Goal: Transaction & Acquisition: Book appointment/travel/reservation

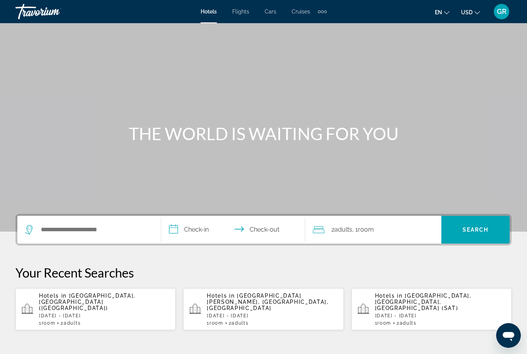
click at [248, 313] on div "Hotels in [GEOGRAPHIC_DATA][PERSON_NAME], [GEOGRAPHIC_DATA], [GEOGRAPHIC_DATA] …" at bounding box center [272, 308] width 130 height 33
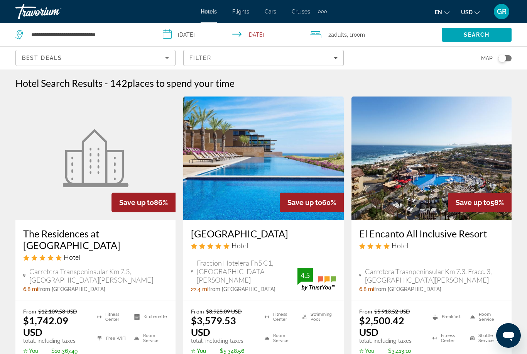
click at [146, 260] on div "Hotel" at bounding box center [95, 257] width 145 height 8
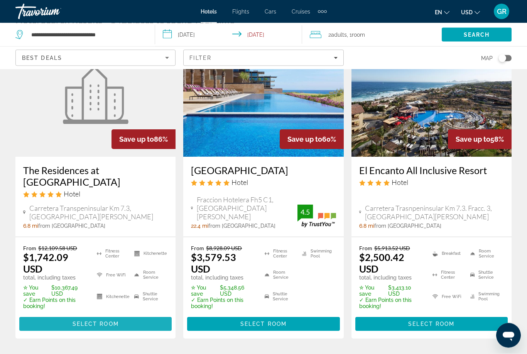
scroll to position [63, 0]
click at [117, 326] on span "Select Room" at bounding box center [96, 324] width 46 height 6
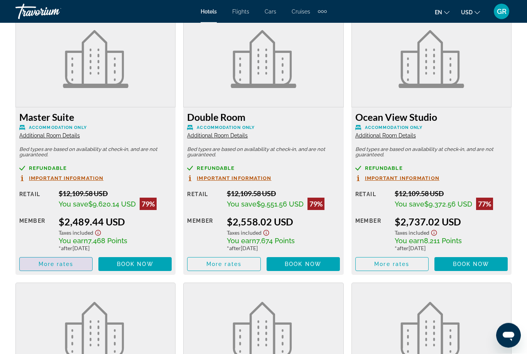
scroll to position [1488, 0]
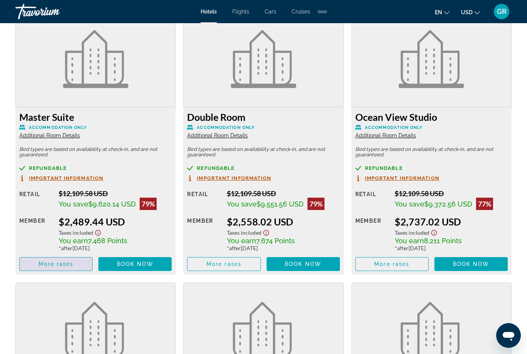
click at [70, 269] on span "Main content" at bounding box center [56, 264] width 73 height 19
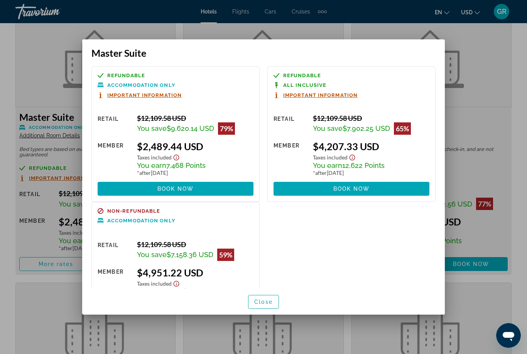
click at [271, 311] on span "button" at bounding box center [263, 301] width 30 height 19
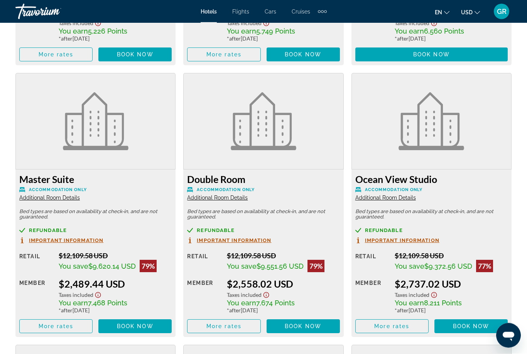
scroll to position [1426, 0]
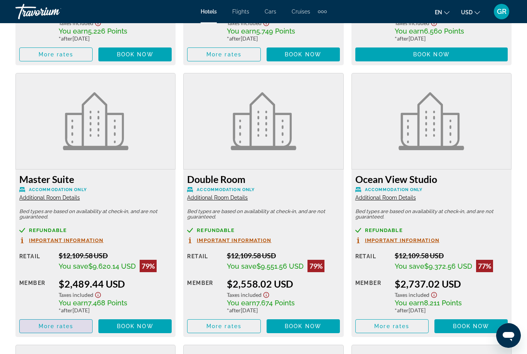
click at [57, 328] on span "Main content" at bounding box center [56, 326] width 73 height 19
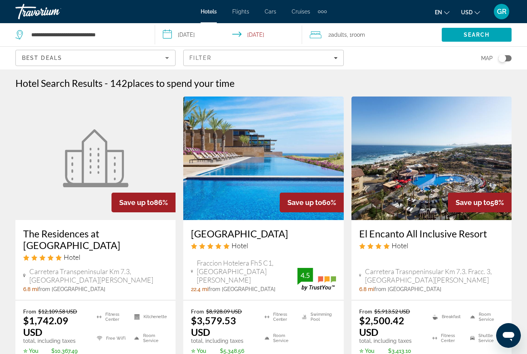
click at [216, 239] on h3 "[GEOGRAPHIC_DATA]" at bounding box center [263, 234] width 145 height 12
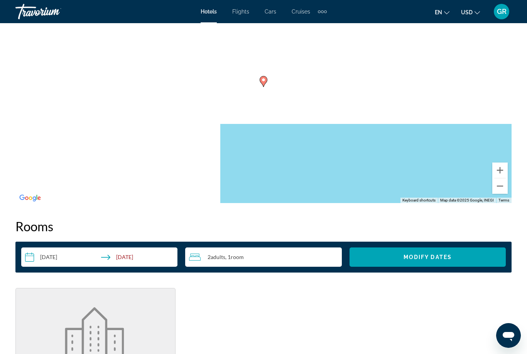
scroll to position [939, 0]
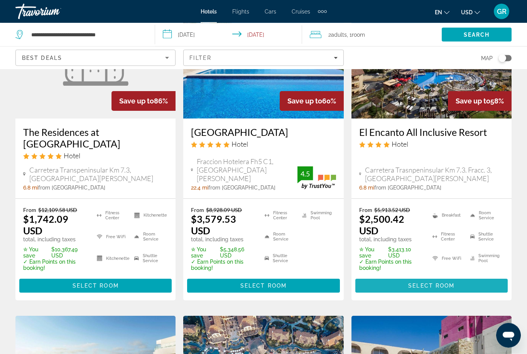
click at [422, 289] on span "Main content" at bounding box center [431, 286] width 152 height 19
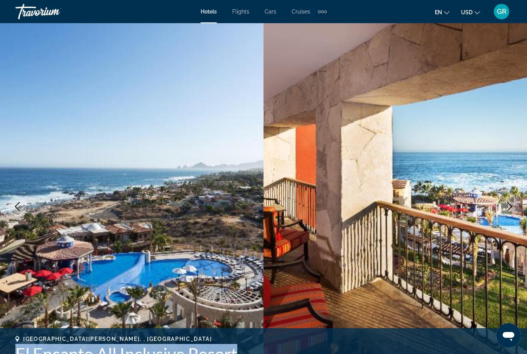
click at [505, 202] on icon "Next image" at bounding box center [509, 206] width 9 height 9
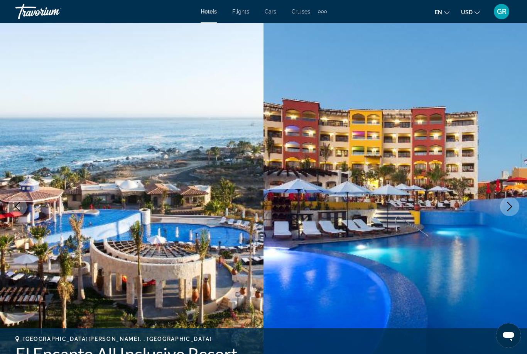
click at [504, 201] on button "Next image" at bounding box center [509, 206] width 19 height 19
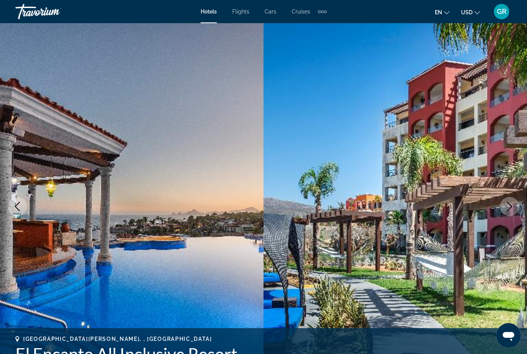
click at [507, 206] on icon "Next image" at bounding box center [509, 206] width 9 height 9
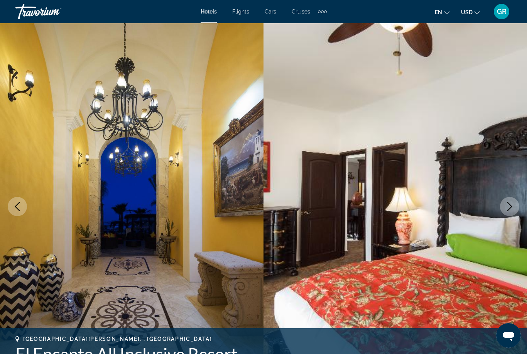
click at [510, 206] on icon "Next image" at bounding box center [509, 206] width 9 height 9
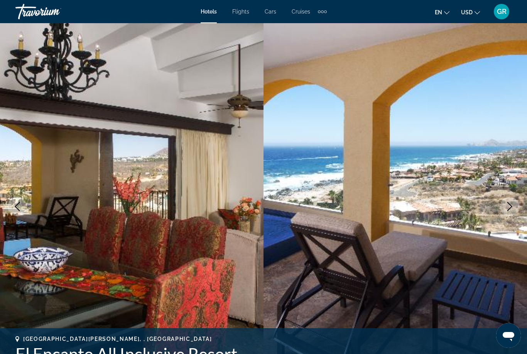
click at [510, 204] on icon "Next image" at bounding box center [509, 206] width 5 height 9
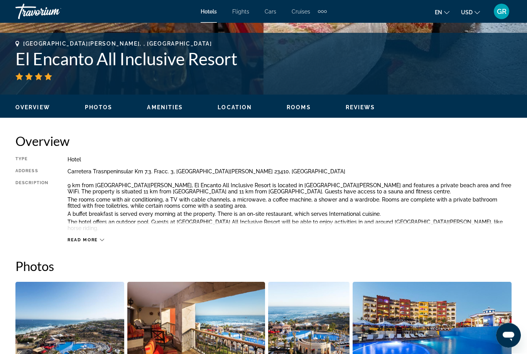
scroll to position [288, 0]
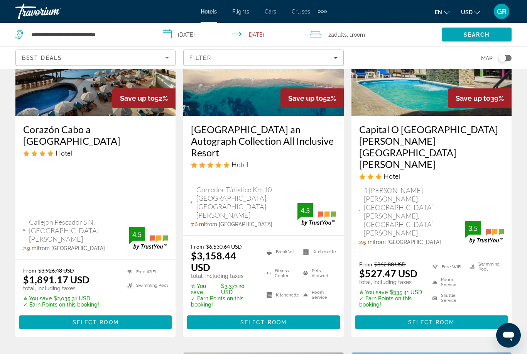
scroll to position [433, 0]
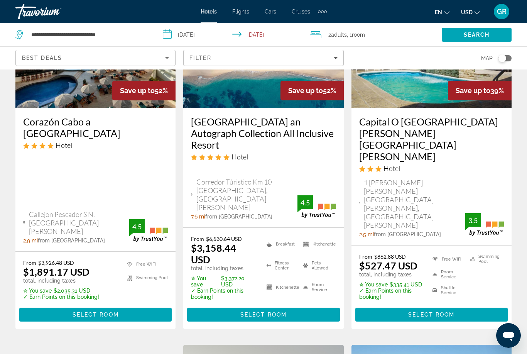
click at [254, 311] on span "Select Room" at bounding box center [263, 314] width 46 height 6
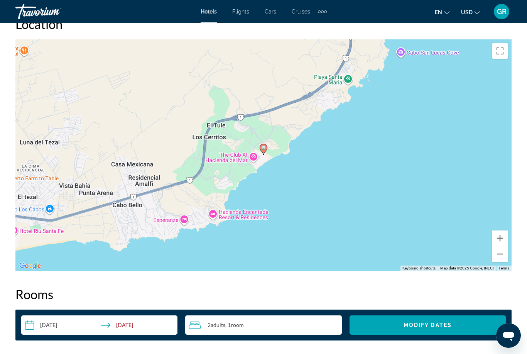
scroll to position [869, 0]
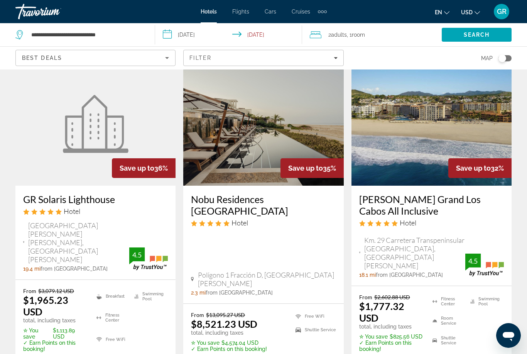
scroll to position [721, 0]
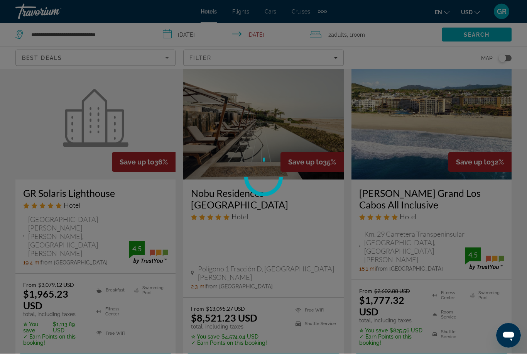
scroll to position [721, 0]
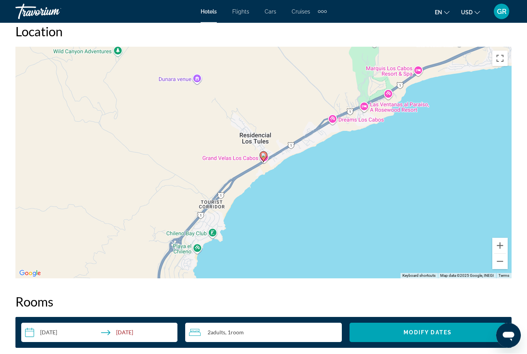
scroll to position [859, 0]
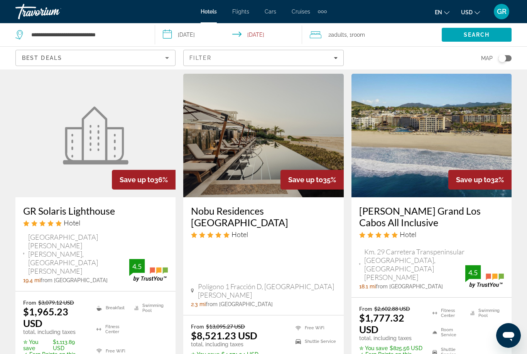
scroll to position [707, 0]
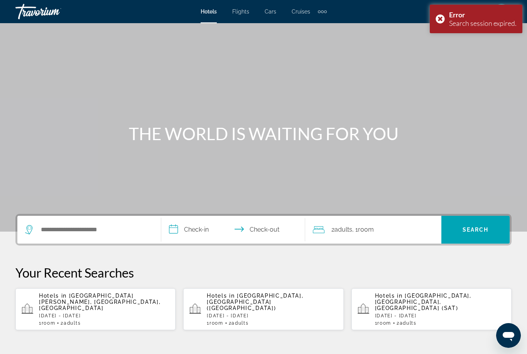
click at [71, 313] on p "[DATE] - [DATE]" at bounding box center [104, 315] width 130 height 5
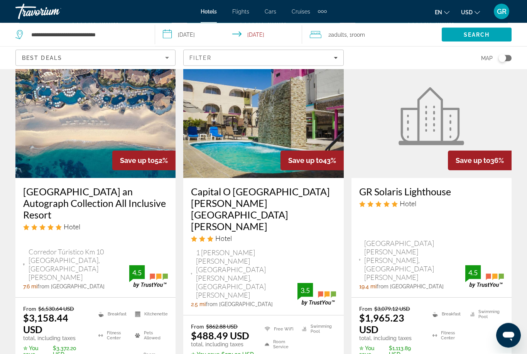
scroll to position [364, 0]
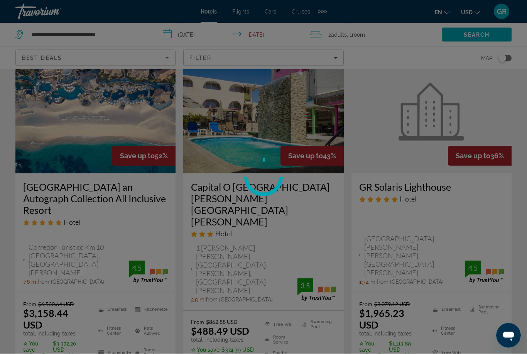
scroll to position [364, 0]
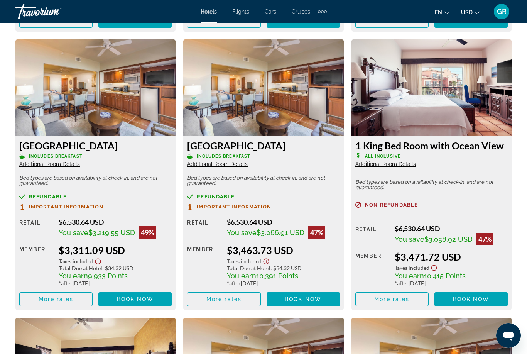
scroll to position [1469, 0]
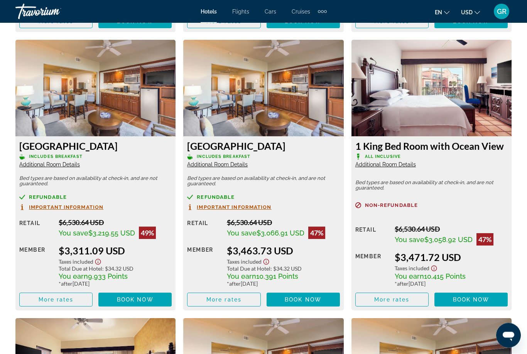
click at [149, 303] on span "Main content" at bounding box center [134, 300] width 73 height 19
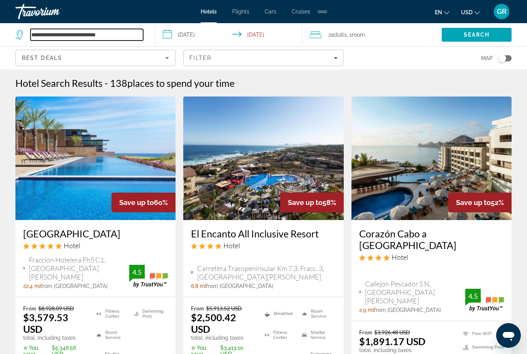
click at [128, 33] on input "**********" at bounding box center [86, 35] width 113 height 12
type input "****"
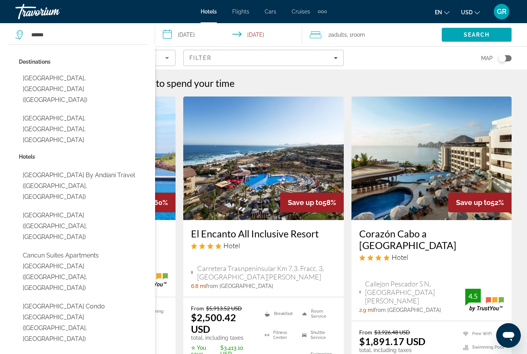
click at [36, 78] on button "[GEOGRAPHIC_DATA], [GEOGRAPHIC_DATA] ([GEOGRAPHIC_DATA])" at bounding box center [83, 89] width 128 height 36
type input "**********"
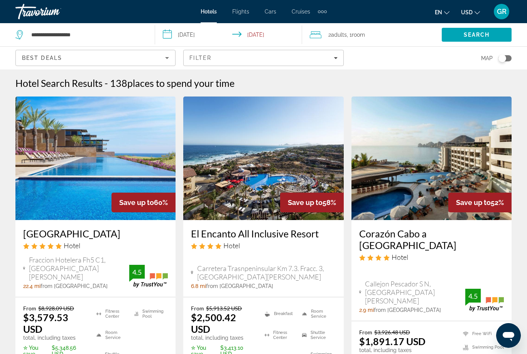
click at [467, 37] on span "Search" at bounding box center [477, 35] width 26 height 6
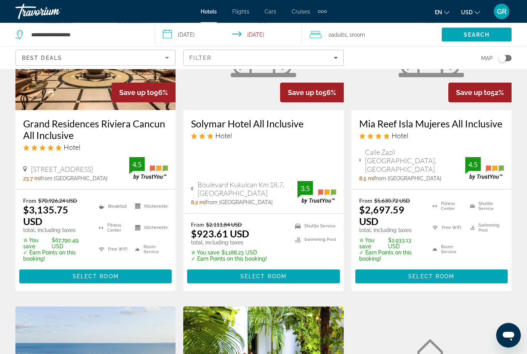
scroll to position [111, 0]
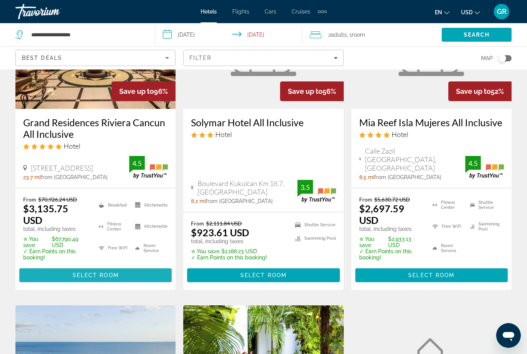
click at [83, 269] on span "Main content" at bounding box center [95, 275] width 152 height 19
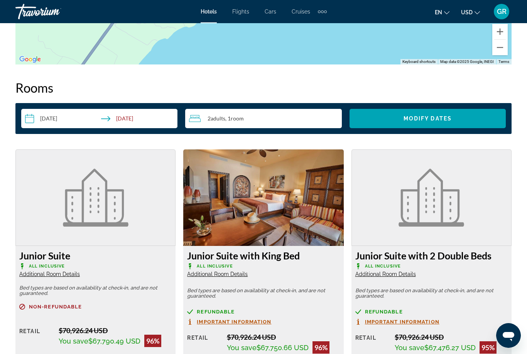
scroll to position [1077, 0]
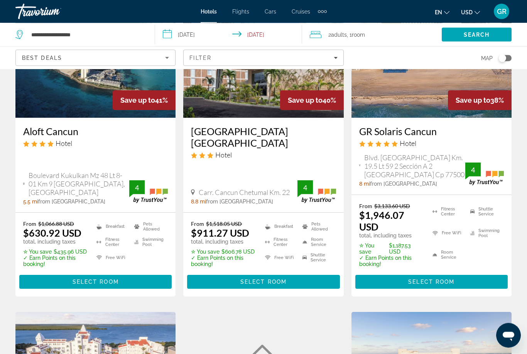
scroll to position [719, 0]
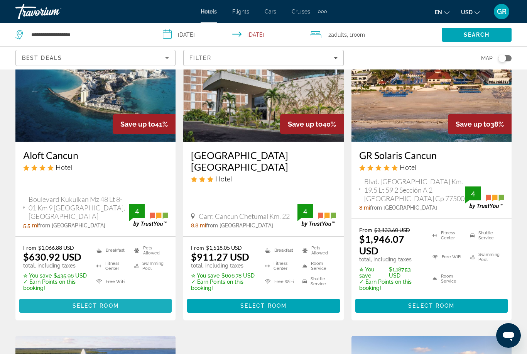
click at [99, 302] on span "Select Room" at bounding box center [96, 305] width 46 height 6
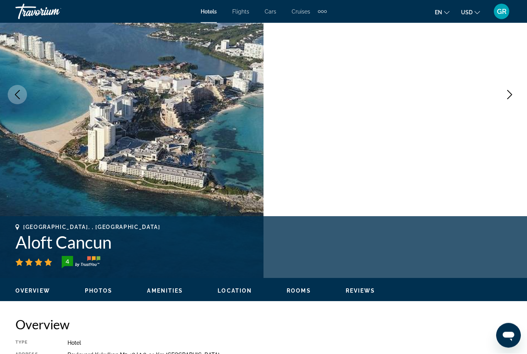
scroll to position [123, 0]
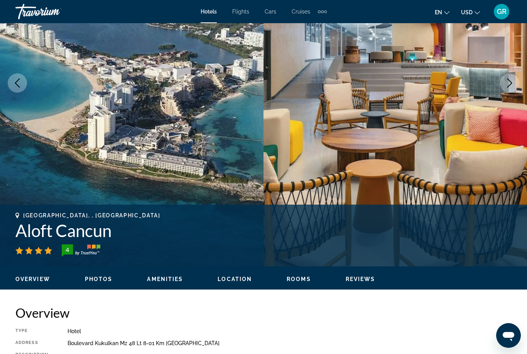
click at [159, 323] on div "Overview Type Hotel Address [GEOGRAPHIC_DATA] Mz 48 Lt 8-01 Km [GEOGRAPHIC_DATA…" at bounding box center [263, 354] width 496 height 98
click at [516, 87] on button "Next image" at bounding box center [509, 82] width 19 height 19
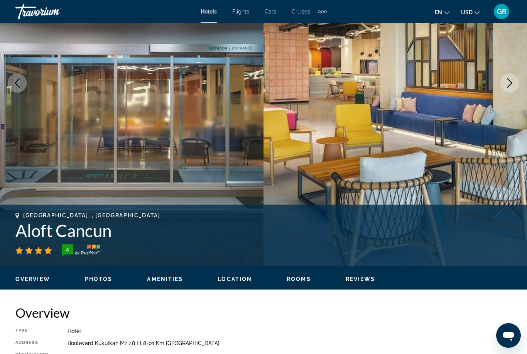
click at [507, 86] on icon "Next image" at bounding box center [509, 82] width 9 height 9
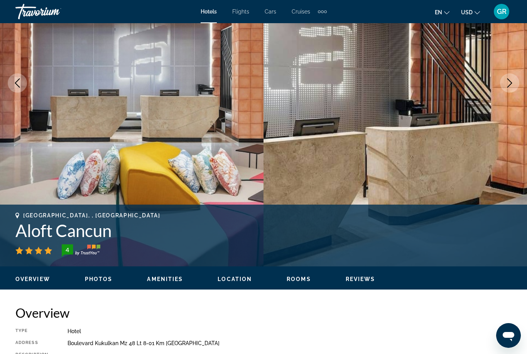
click at [504, 83] on button "Next image" at bounding box center [509, 82] width 19 height 19
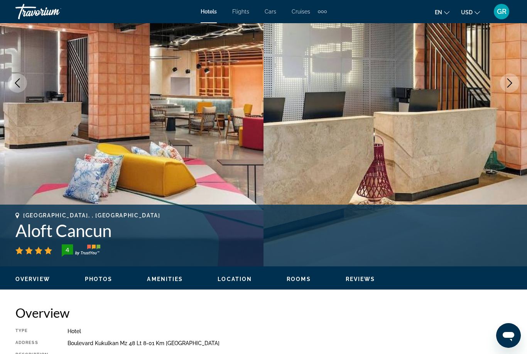
click at [510, 87] on icon "Next image" at bounding box center [509, 82] width 9 height 9
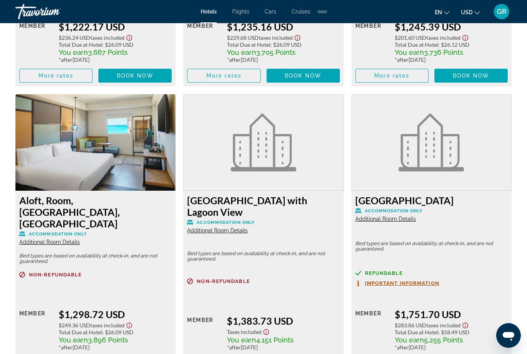
scroll to position [2499, 0]
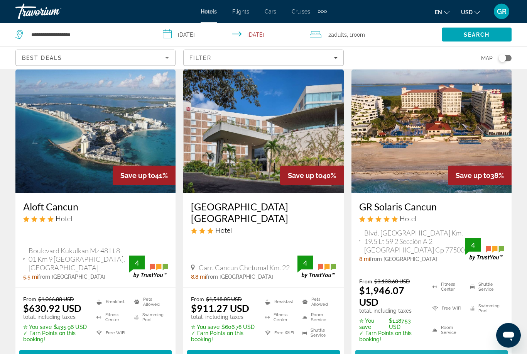
scroll to position [668, 0]
click at [428, 353] on span "Select Room" at bounding box center [431, 357] width 46 height 6
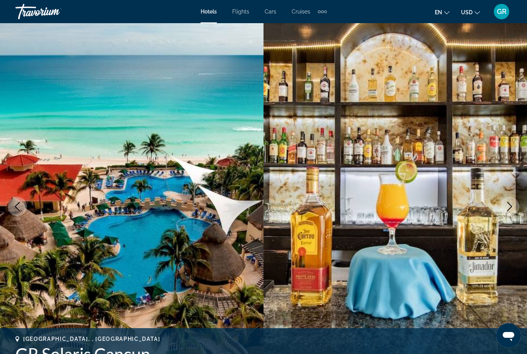
click at [508, 211] on button "Next image" at bounding box center [509, 206] width 19 height 19
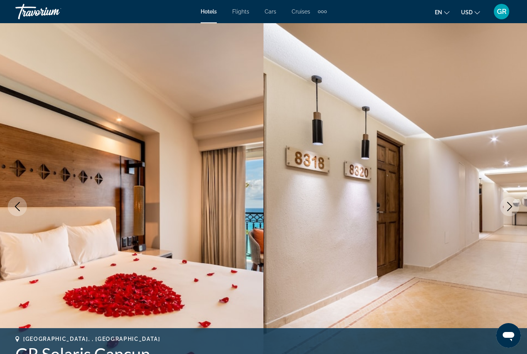
click at [510, 211] on button "Next image" at bounding box center [509, 206] width 19 height 19
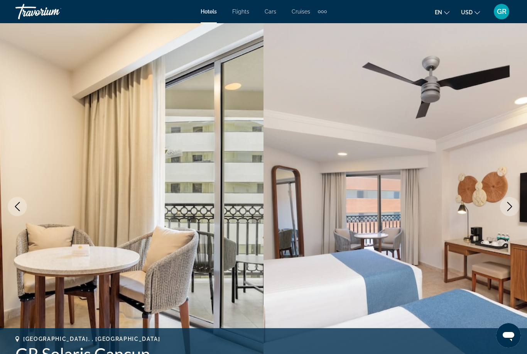
click at [507, 212] on button "Next image" at bounding box center [509, 206] width 19 height 19
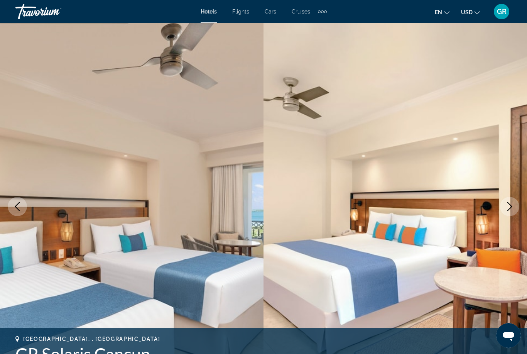
click at [505, 207] on icon "Next image" at bounding box center [509, 206] width 9 height 9
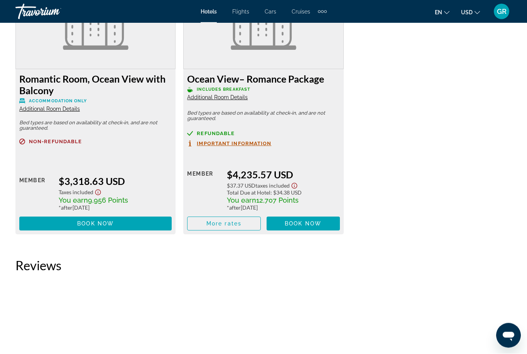
scroll to position [3246, 0]
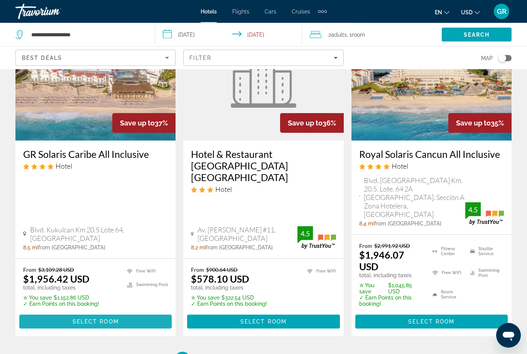
scroll to position [1038, 0]
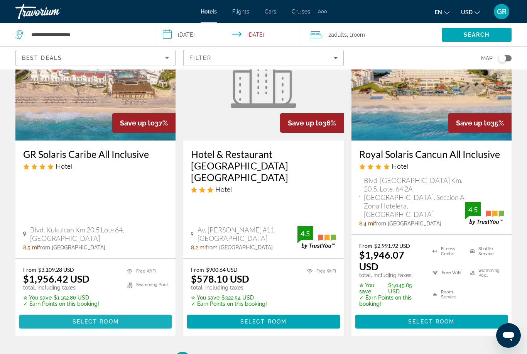
click at [68, 312] on span "Main content" at bounding box center [95, 321] width 152 height 19
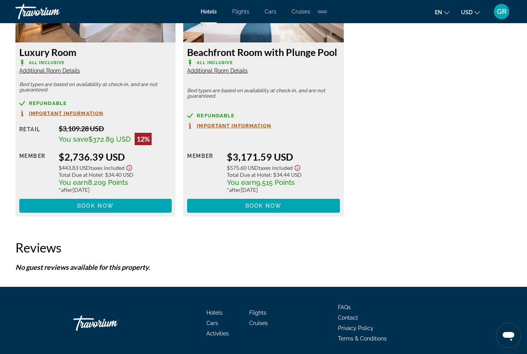
scroll to position [1835, 0]
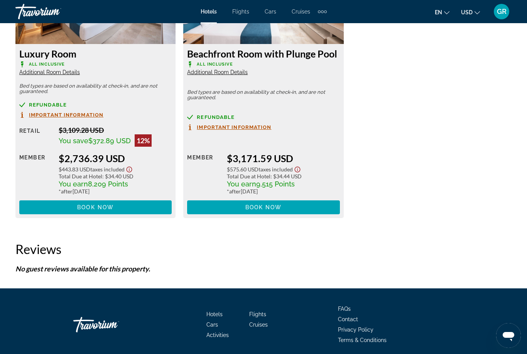
click at [41, 265] on p "No guest reviews available for this property." at bounding box center [263, 268] width 496 height 8
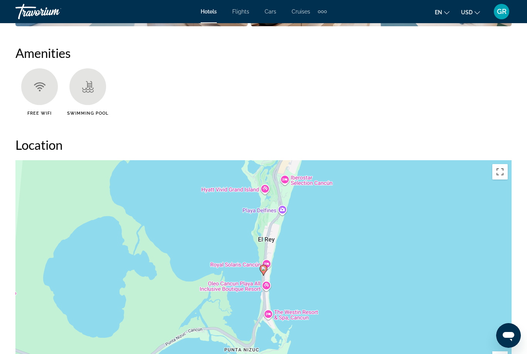
scroll to position [750, 0]
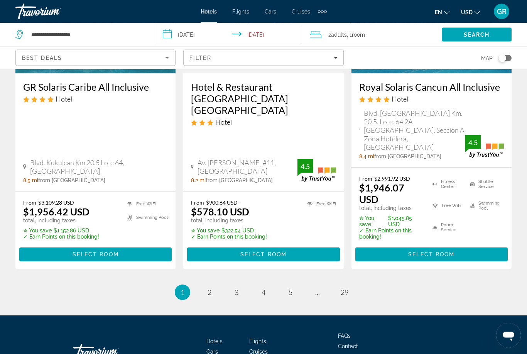
scroll to position [1109, 0]
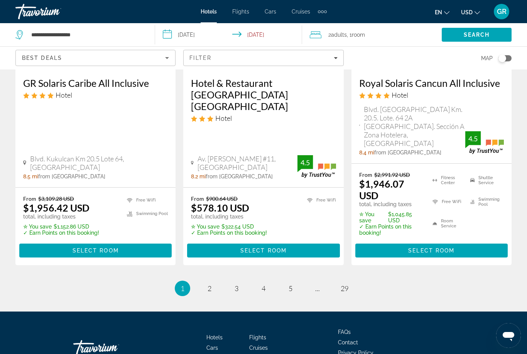
click at [424, 247] on span "Select Room" at bounding box center [431, 250] width 46 height 6
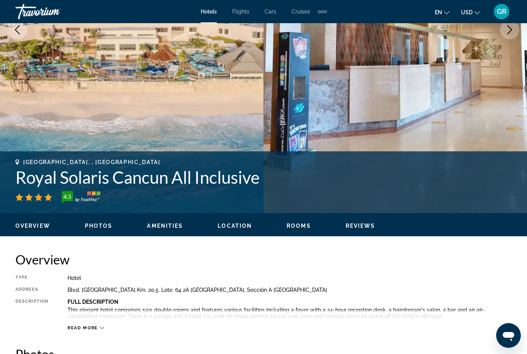
scroll to position [176, 0]
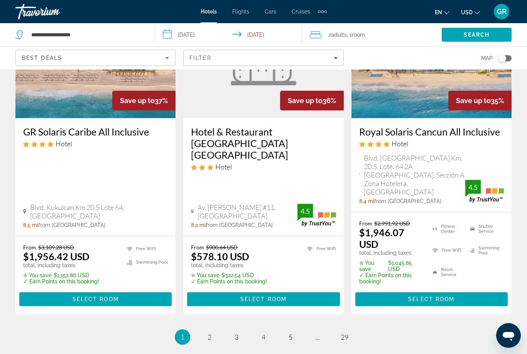
scroll to position [1060, 0]
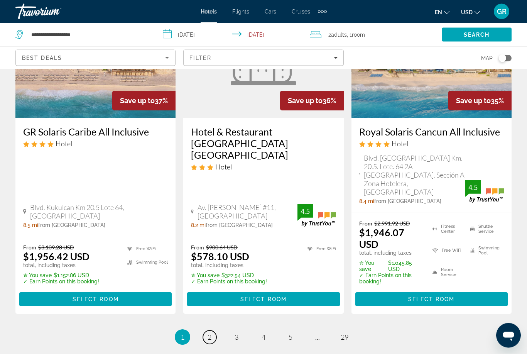
click at [208, 331] on link "page 2" at bounding box center [210, 338] width 14 height 14
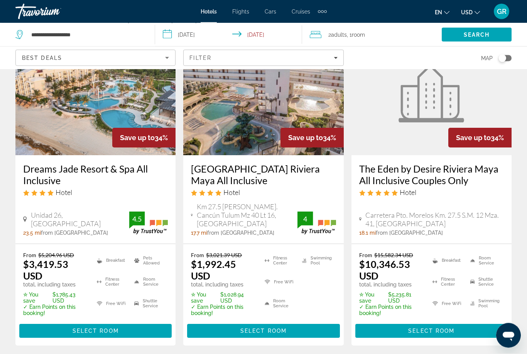
scroll to position [65, 0]
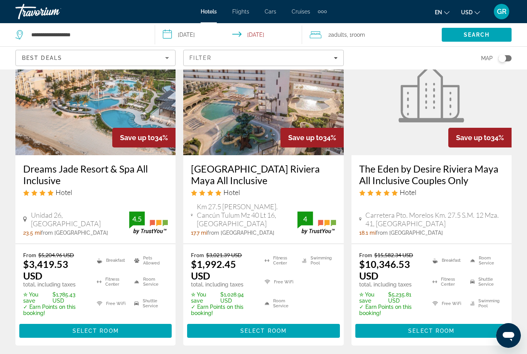
click at [261, 327] on span "Main content" at bounding box center [263, 330] width 152 height 19
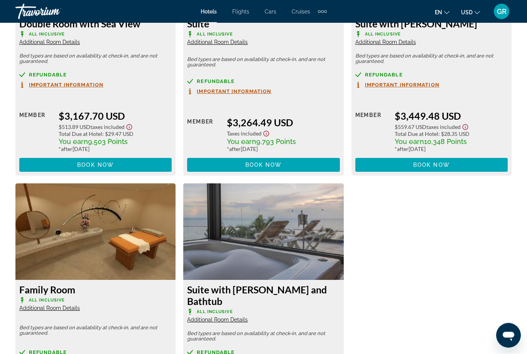
scroll to position [1854, 0]
click at [114, 255] on img "Main content" at bounding box center [95, 231] width 160 height 96
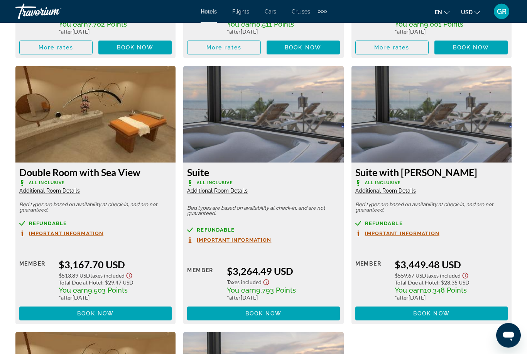
scroll to position [1719, 0]
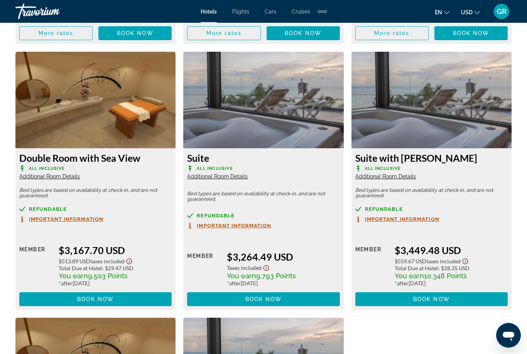
click at [257, 296] on span "Book now" at bounding box center [263, 299] width 37 height 6
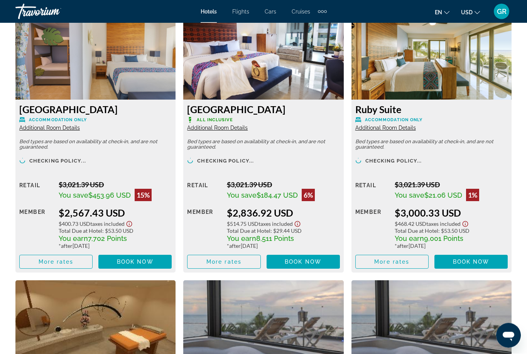
scroll to position [1490, 0]
click at [390, 259] on span "Main content" at bounding box center [392, 261] width 73 height 19
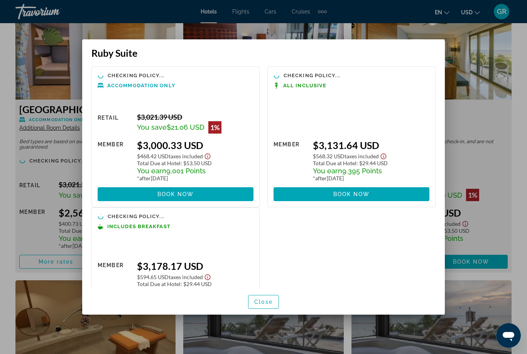
scroll to position [0, 0]
click at [263, 305] on span "Close" at bounding box center [263, 302] width 19 height 6
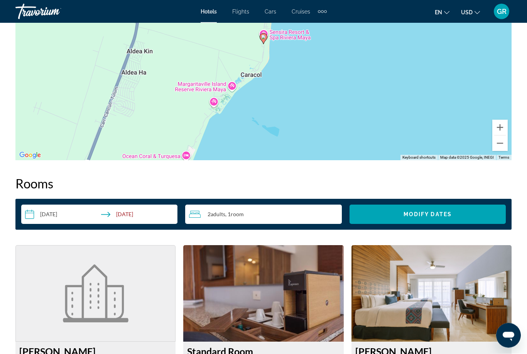
scroll to position [961, 0]
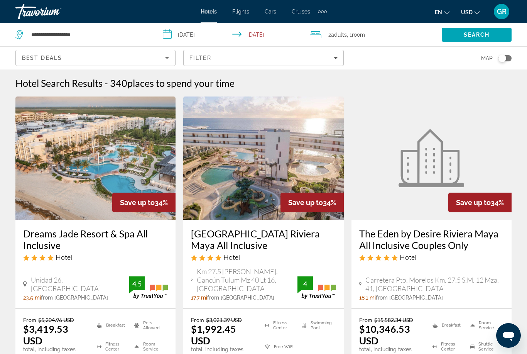
click at [57, 234] on h3 "Dreams Jade Resort & Spa All Inclusive" at bounding box center [95, 239] width 145 height 23
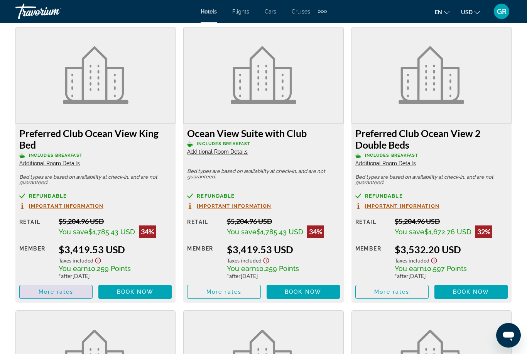
scroll to position [1200, 0]
click at [55, 296] on span "Main content" at bounding box center [56, 291] width 73 height 19
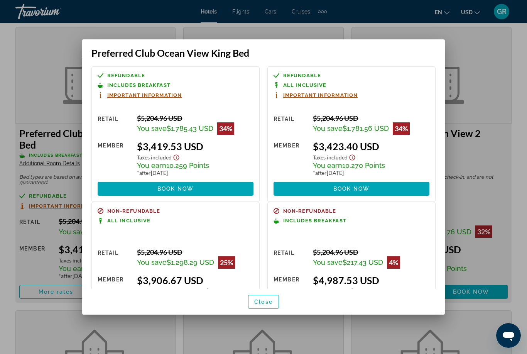
click at [346, 93] on span "Important Information" at bounding box center [320, 95] width 74 height 5
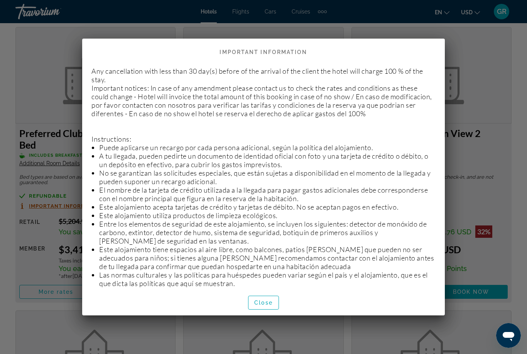
click at [274, 312] on span "button" at bounding box center [263, 302] width 30 height 19
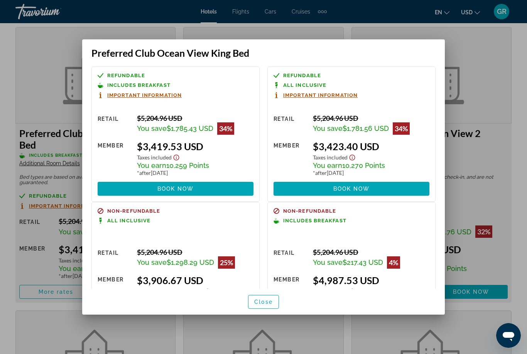
click at [503, 197] on div at bounding box center [263, 177] width 527 height 354
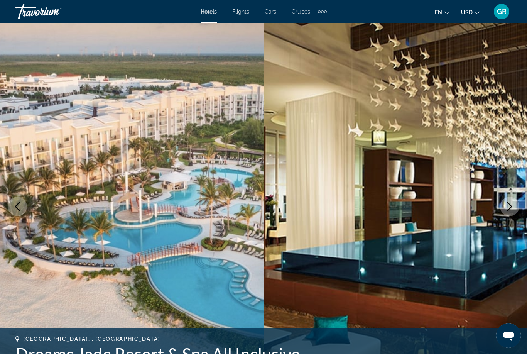
scroll to position [1200, 0]
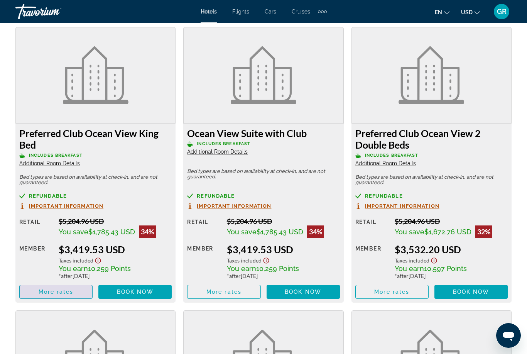
click at [65, 294] on span "Main content" at bounding box center [56, 291] width 73 height 19
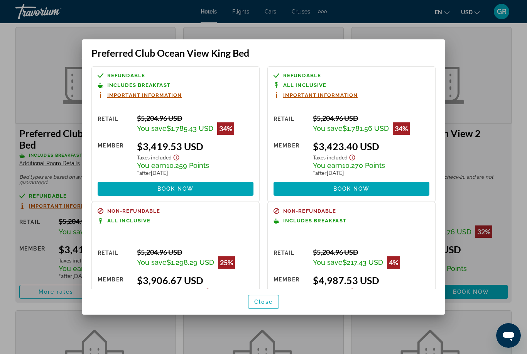
click at [343, 186] on span "Book now" at bounding box center [351, 189] width 37 height 6
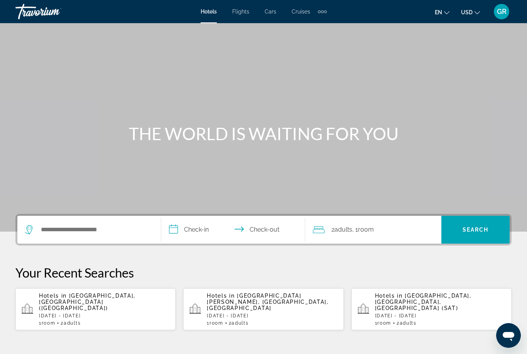
click at [79, 309] on div "Hotels in [GEOGRAPHIC_DATA], [GEOGRAPHIC_DATA] ([GEOGRAPHIC_DATA]) [DATE] - [DA…" at bounding box center [104, 308] width 130 height 33
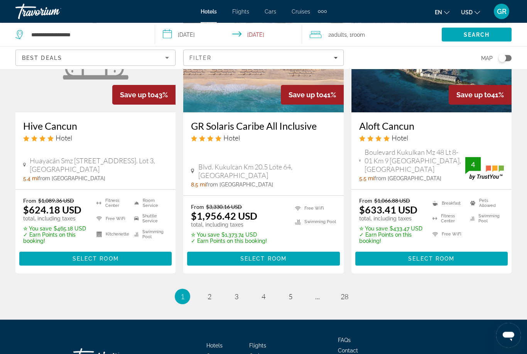
scroll to position [1072, 0]
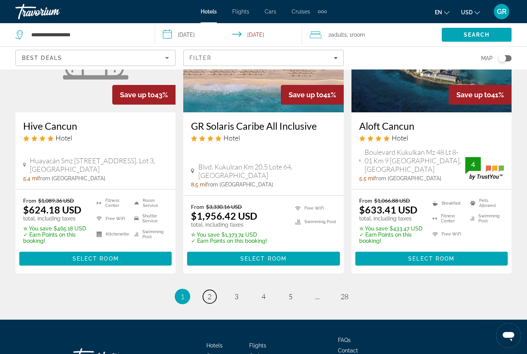
click at [208, 292] on span "2" at bounding box center [210, 296] width 4 height 8
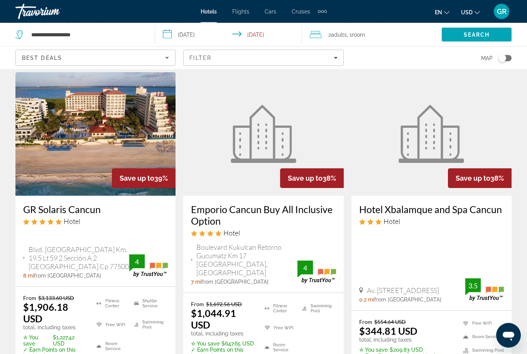
scroll to position [989, 0]
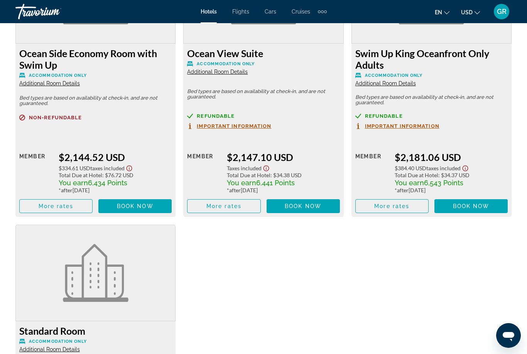
scroll to position [3524, 0]
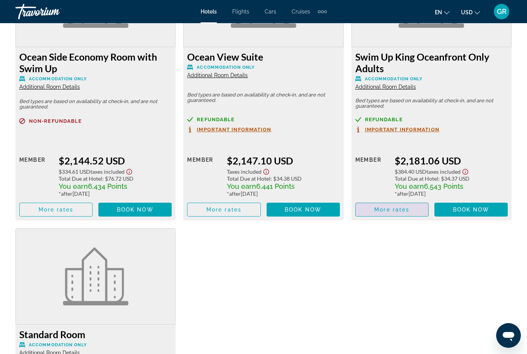
click at [397, 207] on span "Main content" at bounding box center [392, 209] width 73 height 19
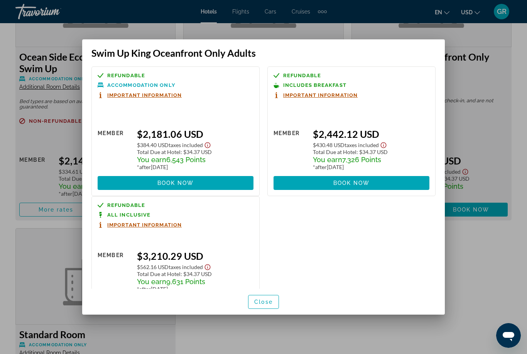
click at [169, 302] on span "Book now" at bounding box center [175, 305] width 37 height 6
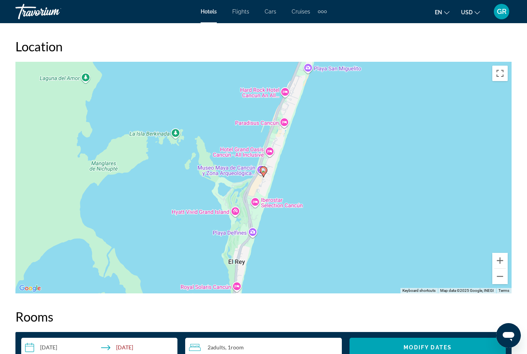
scroll to position [844, 0]
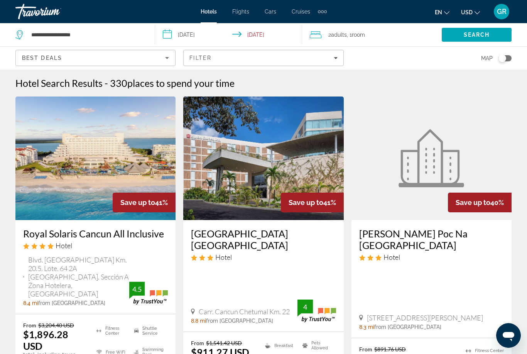
click at [208, 61] on span "Filters" at bounding box center [263, 58] width 159 height 19
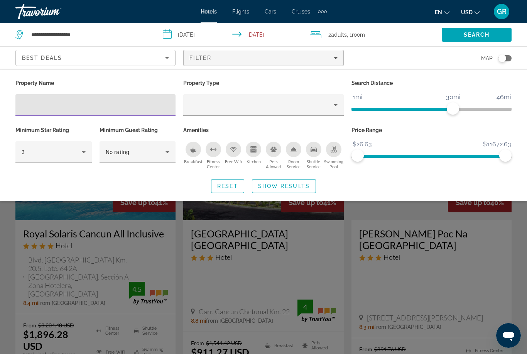
click at [67, 105] on input "Hotel Filters" at bounding box center [96, 105] width 148 height 9
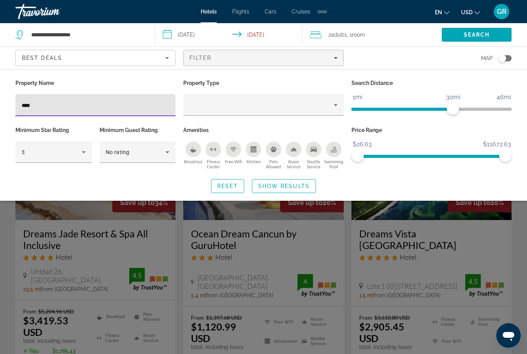
type input "*****"
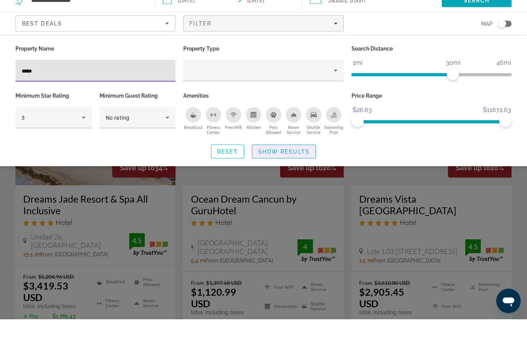
click at [270, 183] on span "Show Results" at bounding box center [284, 186] width 52 height 6
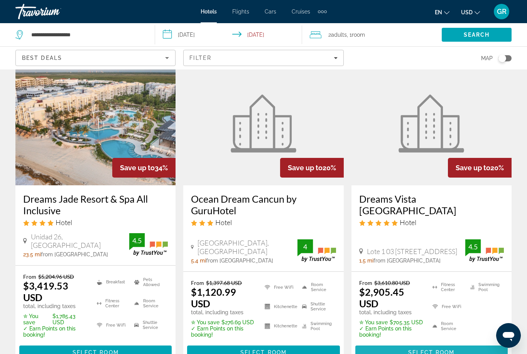
click at [423, 353] on span "Main content" at bounding box center [431, 352] width 152 height 19
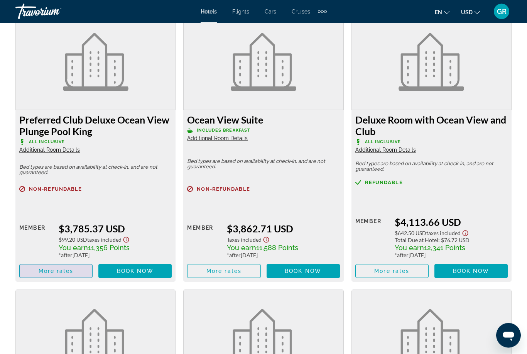
scroll to position [2884, 0]
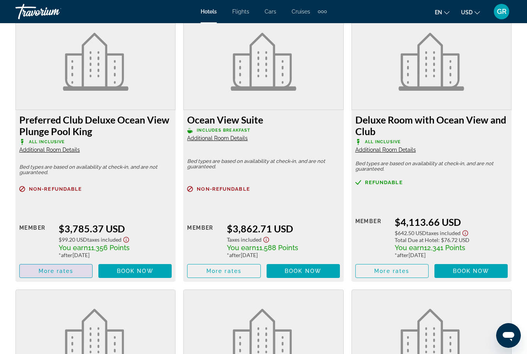
click at [57, 271] on span "Main content" at bounding box center [56, 271] width 73 height 19
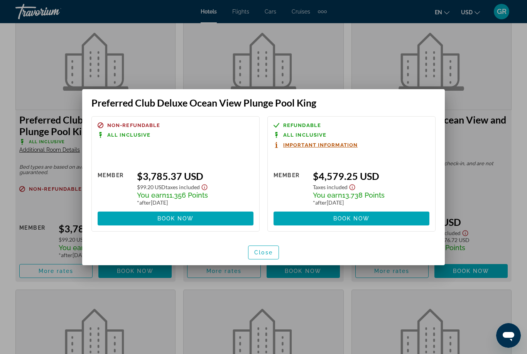
click at [46, 190] on div at bounding box center [263, 177] width 527 height 354
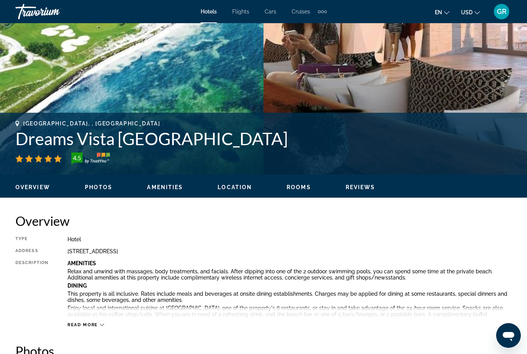
scroll to position [197, 0]
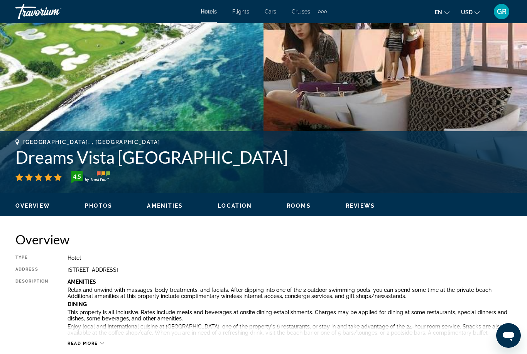
click at [128, 162] on h1 "Dreams Vista [GEOGRAPHIC_DATA]" at bounding box center [263, 157] width 496 height 20
click at [140, 157] on h1 "Dreams Vista [GEOGRAPHIC_DATA]" at bounding box center [263, 157] width 496 height 20
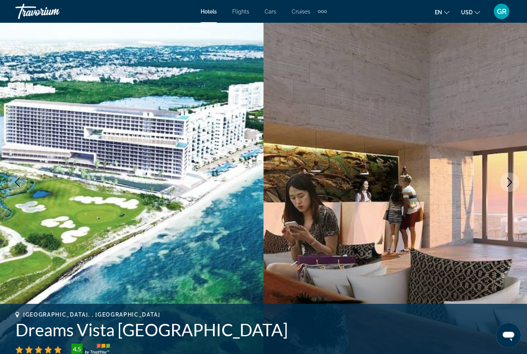
scroll to position [0, 0]
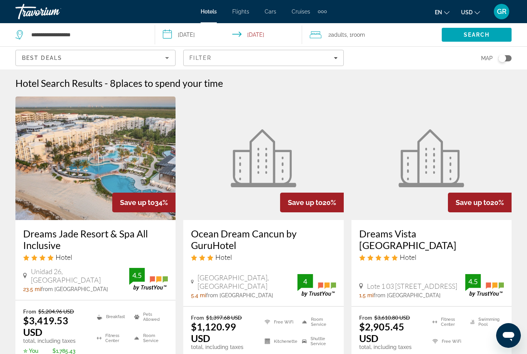
click at [207, 64] on span "Filters" at bounding box center [263, 58] width 159 height 19
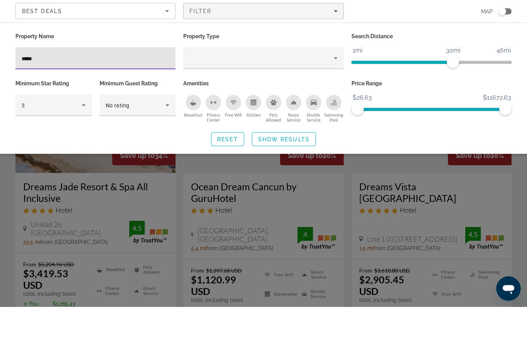
click at [273, 183] on span "Show Results" at bounding box center [284, 186] width 52 height 6
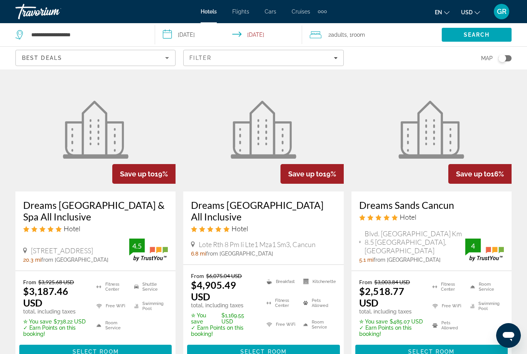
scroll to position [357, 0]
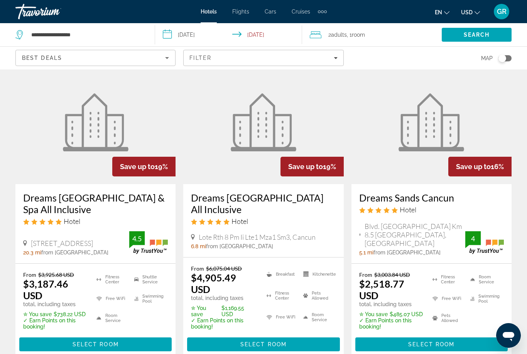
click at [415, 353] on span "Main content" at bounding box center [431, 344] width 152 height 19
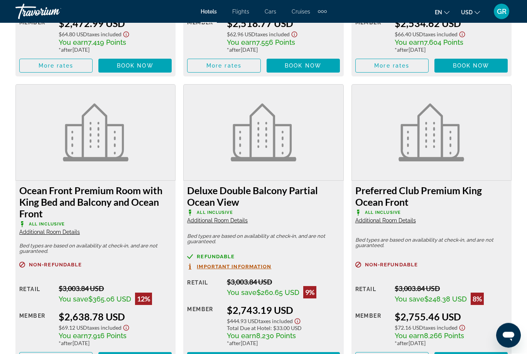
scroll to position [1386, 0]
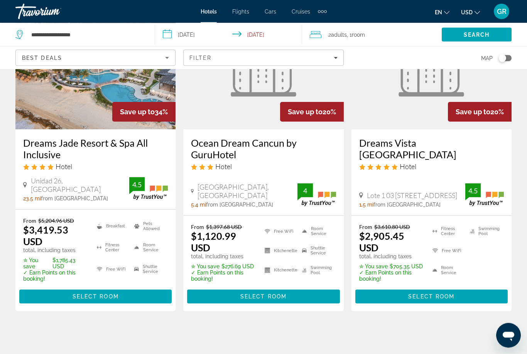
scroll to position [91, 0]
click at [88, 298] on span "Select Room" at bounding box center [96, 296] width 46 height 6
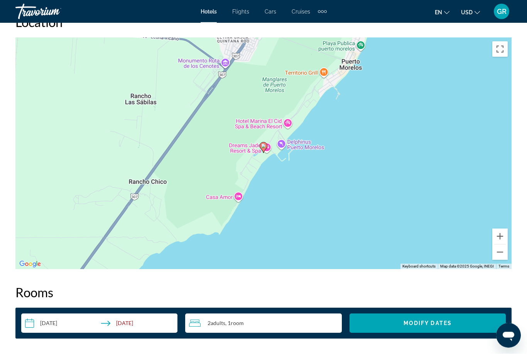
scroll to position [896, 0]
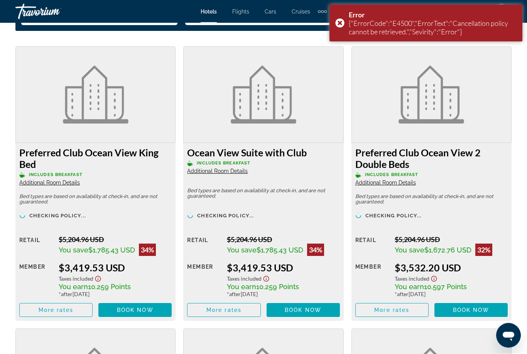
scroll to position [1184, 0]
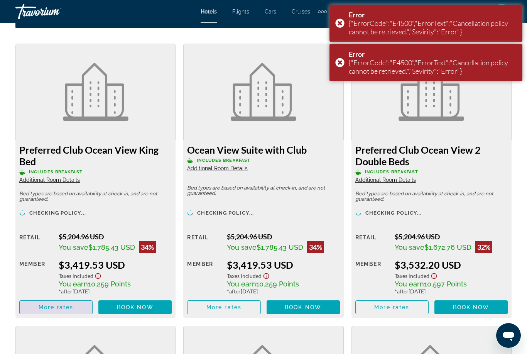
click at [56, 310] on span "Main content" at bounding box center [56, 307] width 73 height 19
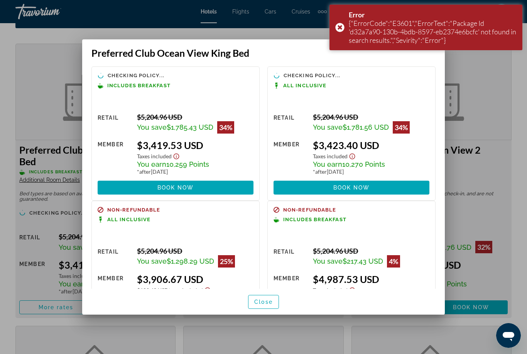
click at [49, 282] on div at bounding box center [263, 177] width 527 height 354
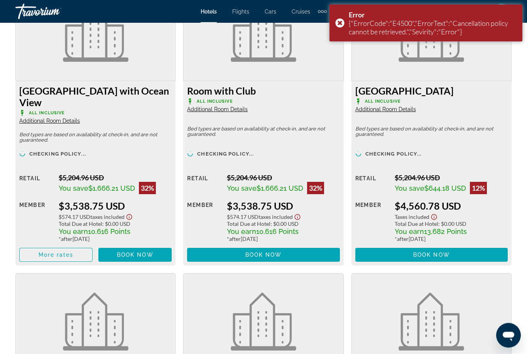
scroll to position [1509, 0]
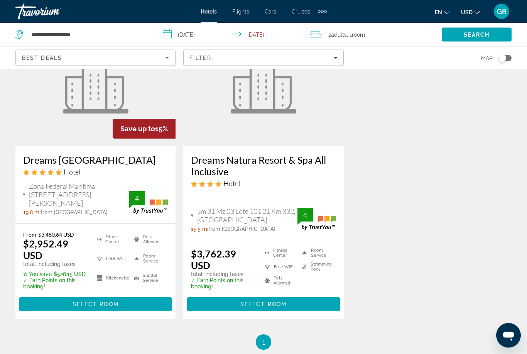
scroll to position [708, 0]
click at [90, 313] on span "Main content" at bounding box center [95, 304] width 152 height 19
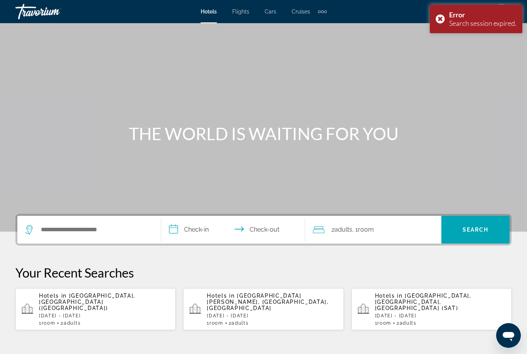
click at [101, 309] on div "Hotels in [GEOGRAPHIC_DATA], [GEOGRAPHIC_DATA] ([GEOGRAPHIC_DATA]) [DATE] - [DA…" at bounding box center [104, 308] width 130 height 33
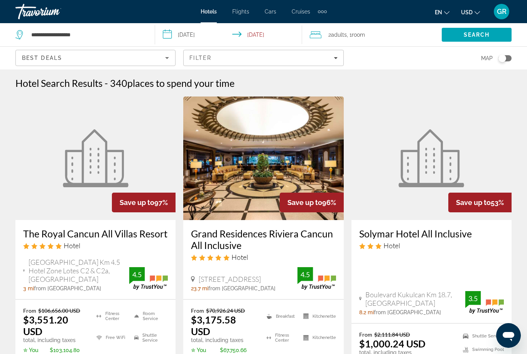
click at [216, 61] on span "Filters" at bounding box center [263, 58] width 159 height 19
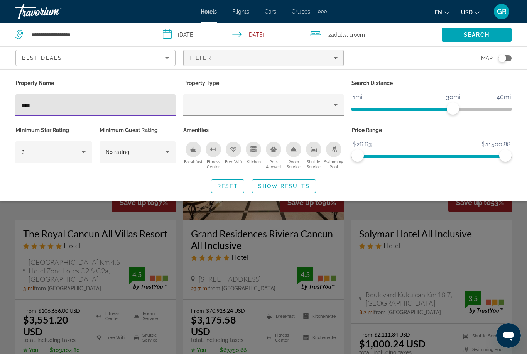
type input "*****"
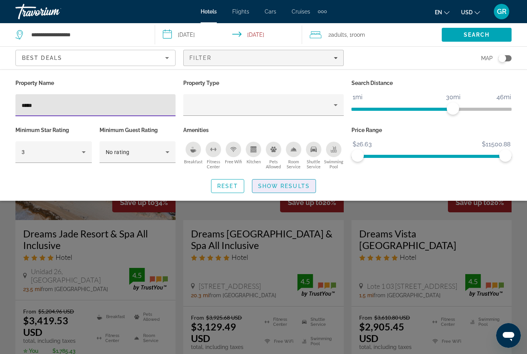
click at [291, 184] on span "Show Results" at bounding box center [284, 186] width 52 height 6
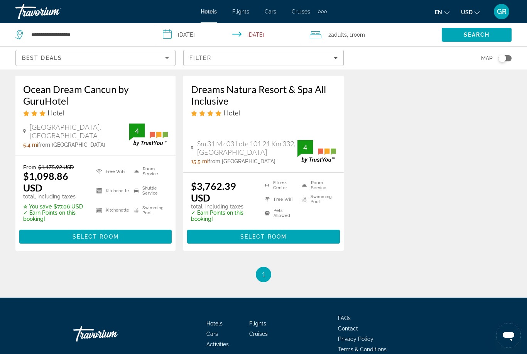
scroll to position [776, 0]
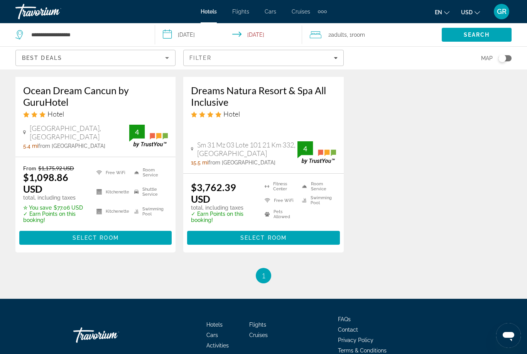
click at [256, 247] on span "Main content" at bounding box center [263, 237] width 152 height 19
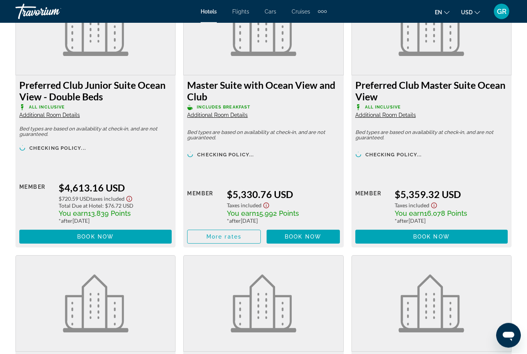
scroll to position [2306, 0]
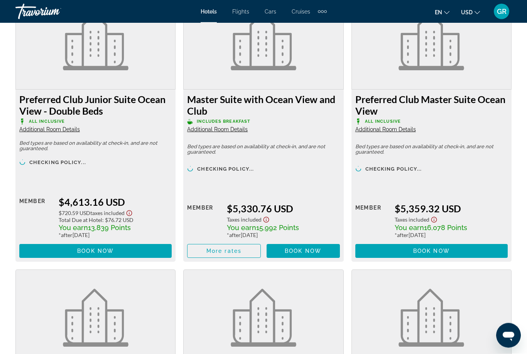
click at [138, 280] on figure "Main content" at bounding box center [95, 318] width 159 height 96
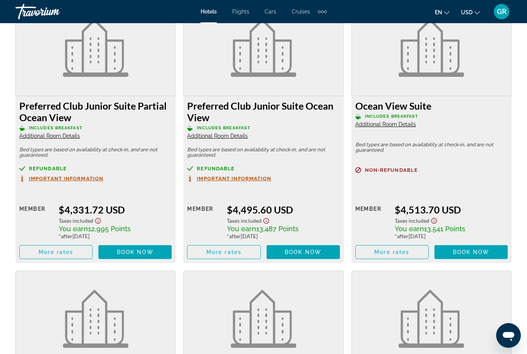
scroll to position [2084, 0]
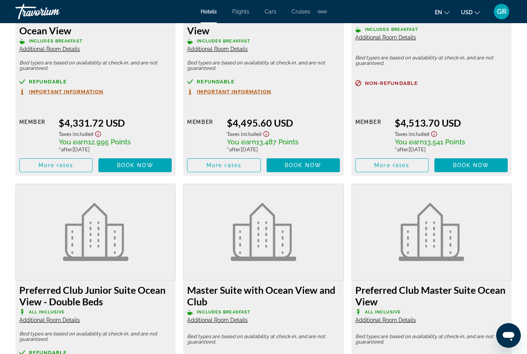
click at [125, 276] on figure "Main content" at bounding box center [95, 232] width 159 height 96
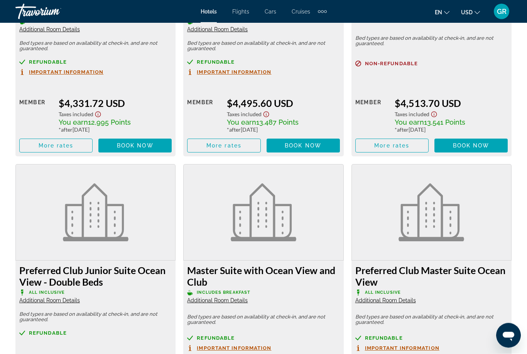
scroll to position [2134, 0]
click at [128, 286] on div "Preferred Club Junior Suite Ocean View - Double Beds All Inclusive Additional R…" at bounding box center [95, 283] width 152 height 39
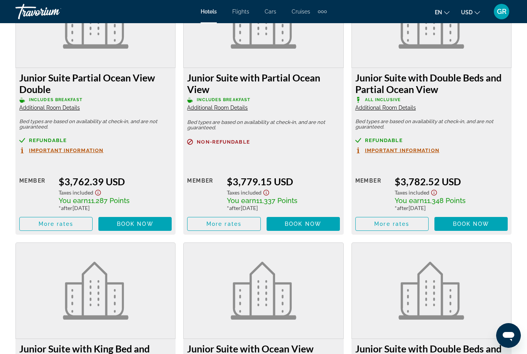
scroll to position [1243, 0]
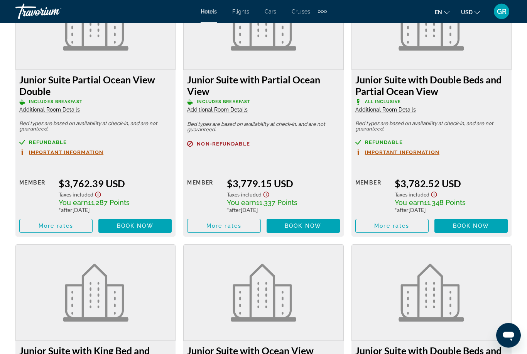
click at [145, 297] on figure "Main content" at bounding box center [95, 293] width 159 height 96
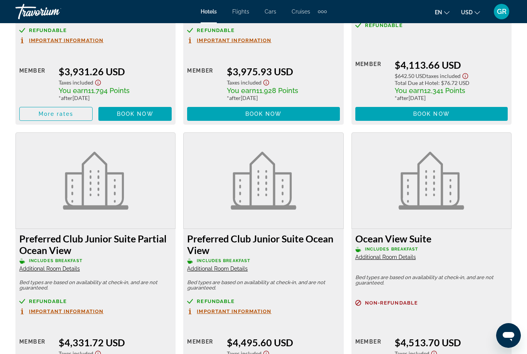
scroll to position [1919, 0]
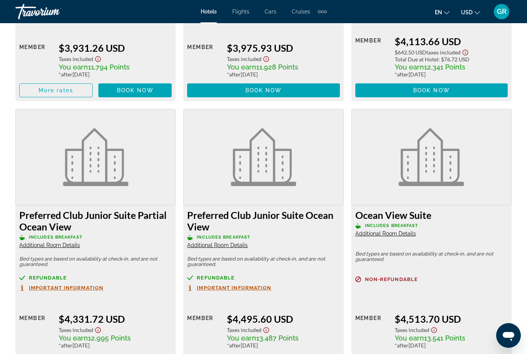
click at [216, 353] on span "Main content" at bounding box center [224, 361] width 73 height 19
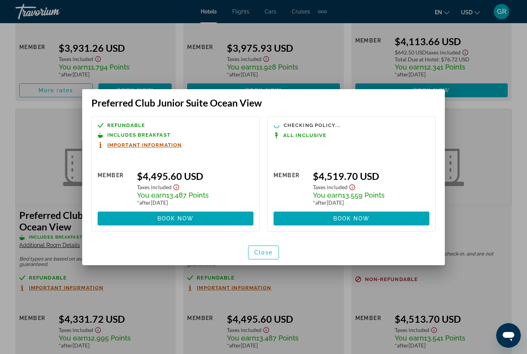
scroll to position [0, 0]
click at [210, 303] on div at bounding box center [263, 177] width 527 height 354
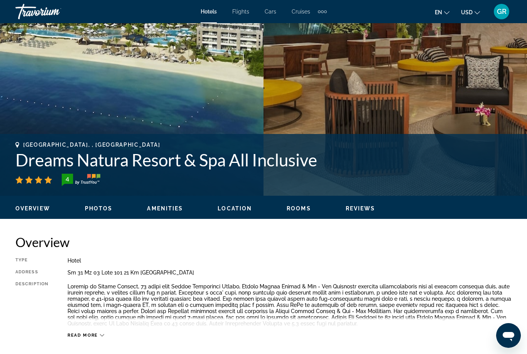
scroll to position [167, 0]
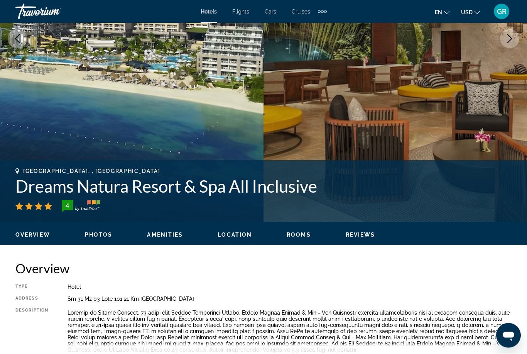
click at [156, 237] on span "Amenities" at bounding box center [165, 235] width 36 height 6
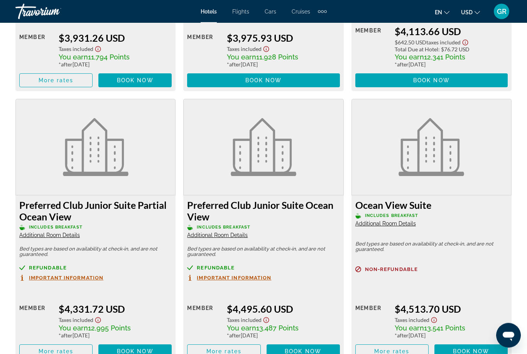
scroll to position [1929, 0]
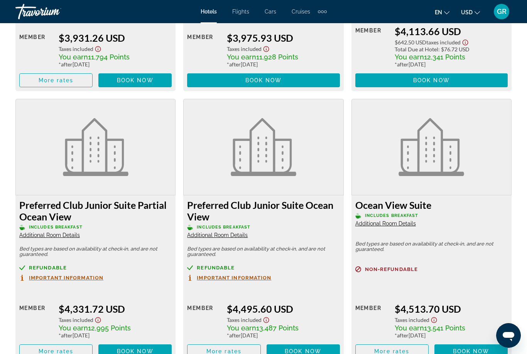
click at [62, 353] on span "Main content" at bounding box center [56, 351] width 73 height 19
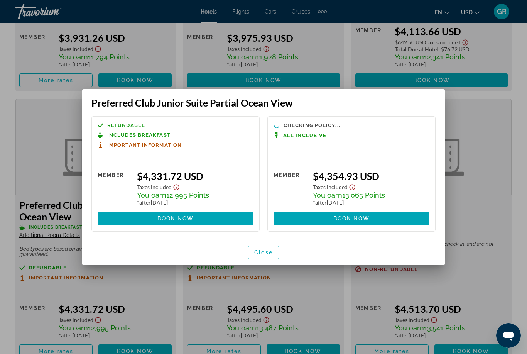
scroll to position [0, 0]
click at [53, 296] on div at bounding box center [263, 177] width 527 height 354
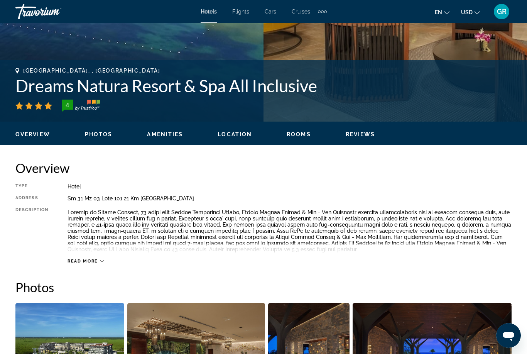
scroll to position [277, 0]
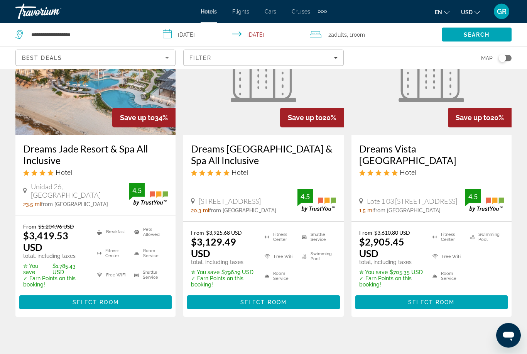
scroll to position [90, 0]
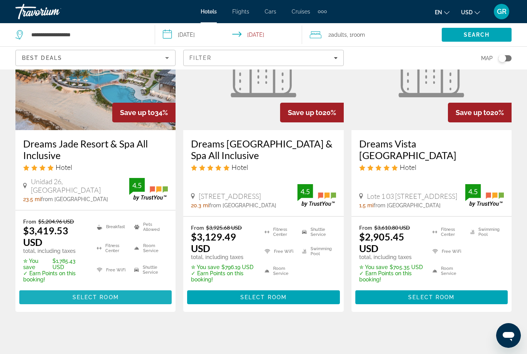
click at [81, 300] on span "Select Room" at bounding box center [96, 297] width 46 height 6
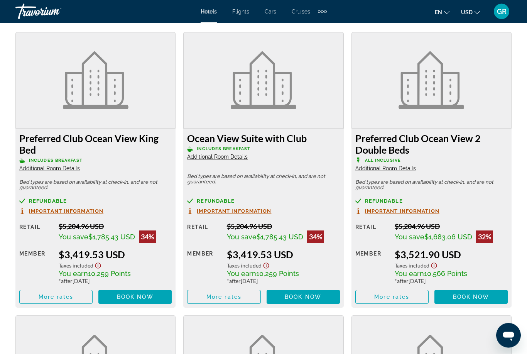
scroll to position [1197, 0]
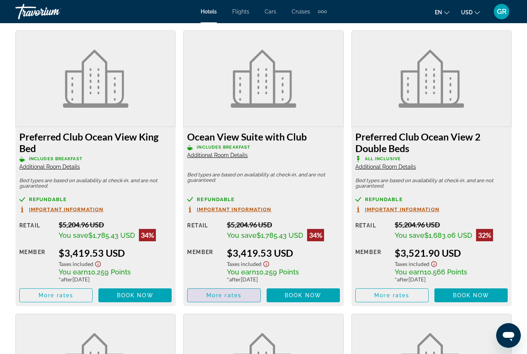
click at [221, 298] on span "Main content" at bounding box center [224, 295] width 73 height 19
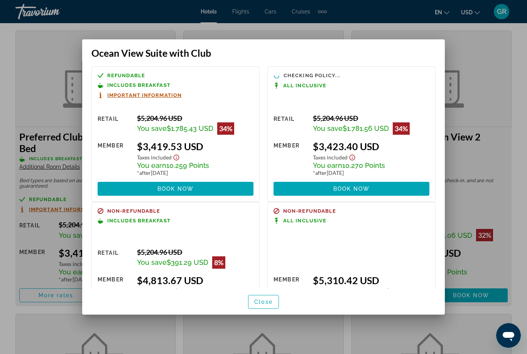
click at [259, 311] on span "button" at bounding box center [263, 301] width 30 height 19
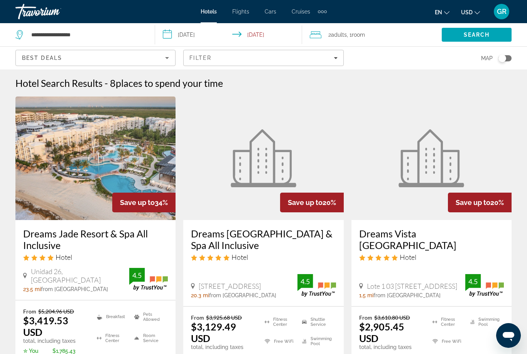
click at [379, 237] on h3 "Dreams Vista [GEOGRAPHIC_DATA]" at bounding box center [431, 239] width 145 height 23
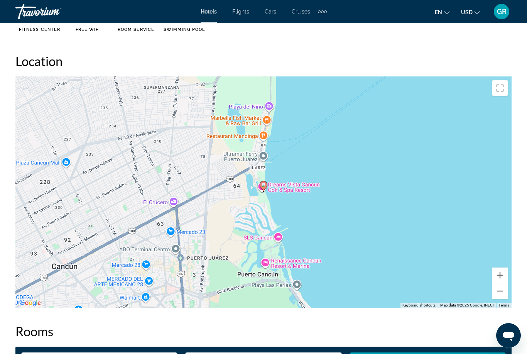
click at [216, 335] on h2 "Rooms" at bounding box center [263, 330] width 496 height 15
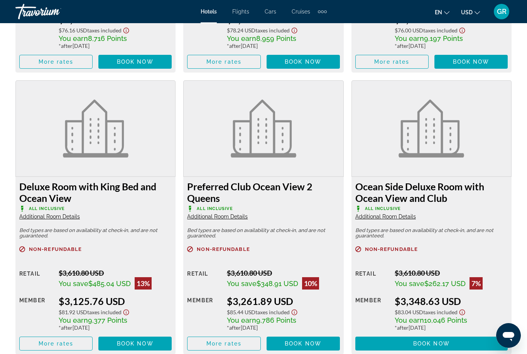
scroll to position [1425, 0]
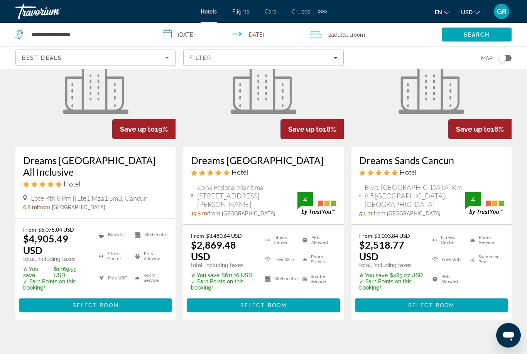
scroll to position [394, 0]
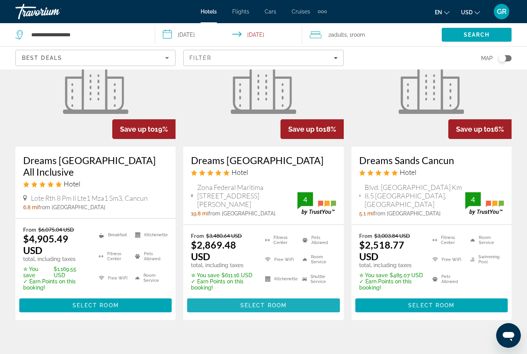
click at [260, 314] on span "Main content" at bounding box center [263, 305] width 152 height 19
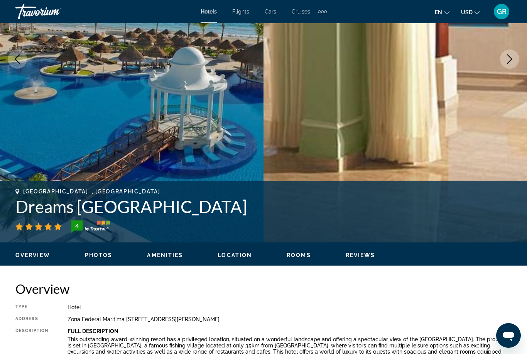
scroll to position [145, 0]
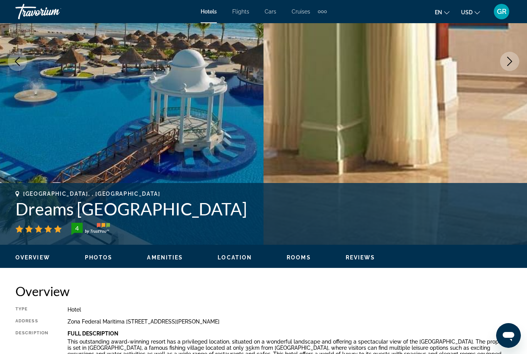
click at [147, 213] on h1 "Dreams [GEOGRAPHIC_DATA]" at bounding box center [263, 209] width 496 height 20
click at [154, 212] on h1 "Dreams [GEOGRAPHIC_DATA]" at bounding box center [263, 209] width 496 height 20
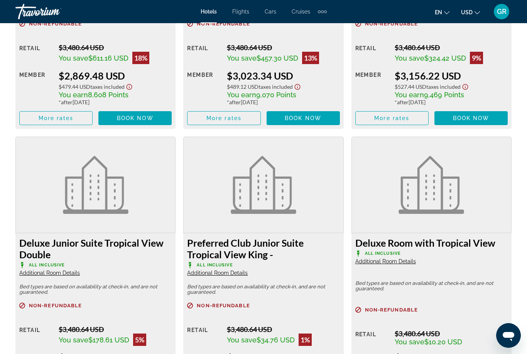
scroll to position [1372, 0]
click at [209, 318] on div "Non-refundable Retail $3,480.64 USD You save $34.76 USD 1% when you redeem Memb…" at bounding box center [263, 355] width 152 height 104
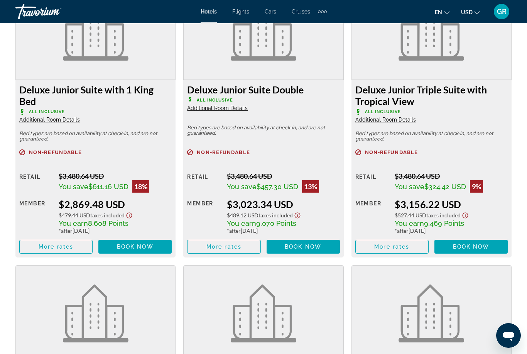
scroll to position [1242, 0]
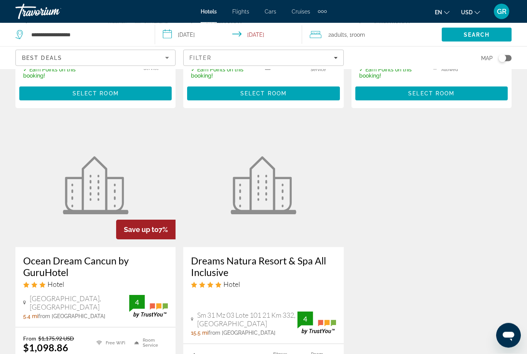
scroll to position [632, 0]
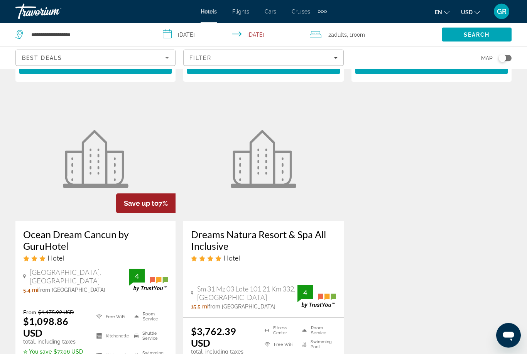
click at [218, 247] on h3 "Dreams Natura Resort & Spa All Inclusive" at bounding box center [263, 240] width 145 height 23
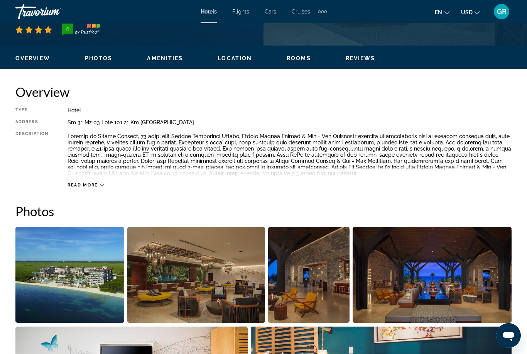
scroll to position [345, 0]
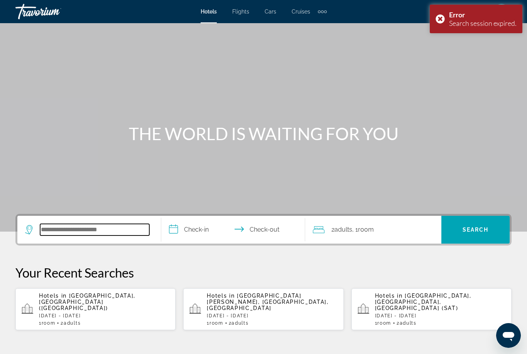
click at [87, 234] on input "Search hotel destination" at bounding box center [94, 230] width 109 height 12
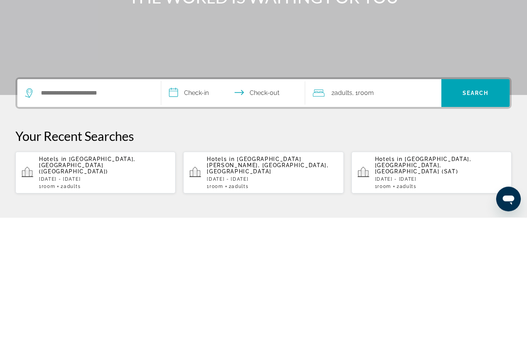
click at [73, 292] on div "Hotels in [GEOGRAPHIC_DATA], [GEOGRAPHIC_DATA] ([GEOGRAPHIC_DATA]) [DATE] - [DA…" at bounding box center [104, 308] width 130 height 33
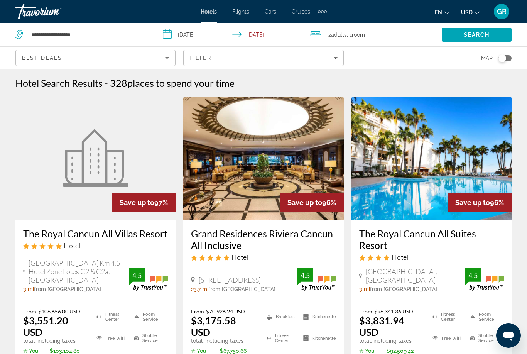
click at [215, 64] on span "Filters" at bounding box center [263, 58] width 159 height 19
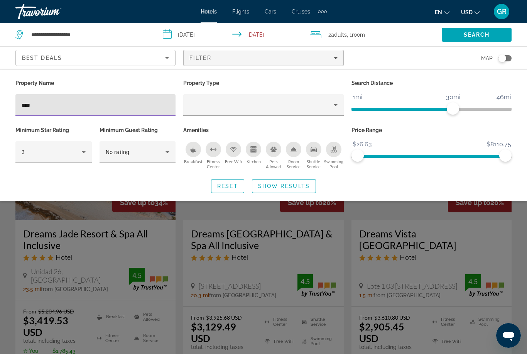
type input "*****"
click at [282, 186] on span "Show Results" at bounding box center [284, 186] width 52 height 6
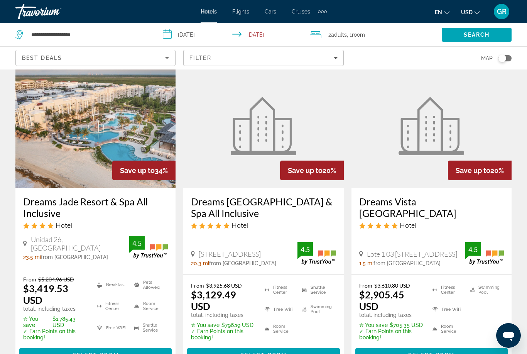
scroll to position [35, 0]
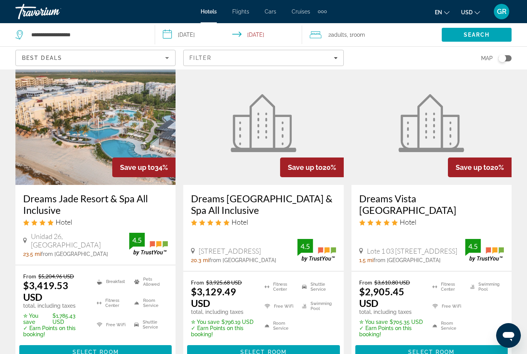
click at [431, 353] on span "Select Room" at bounding box center [431, 352] width 46 height 6
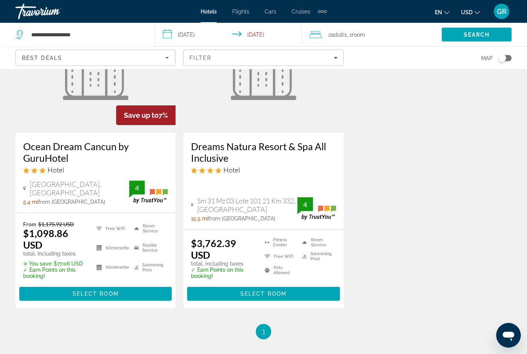
scroll to position [741, 0]
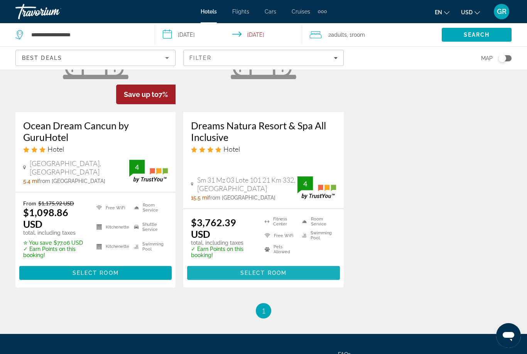
click at [257, 282] on span "Main content" at bounding box center [263, 273] width 152 height 19
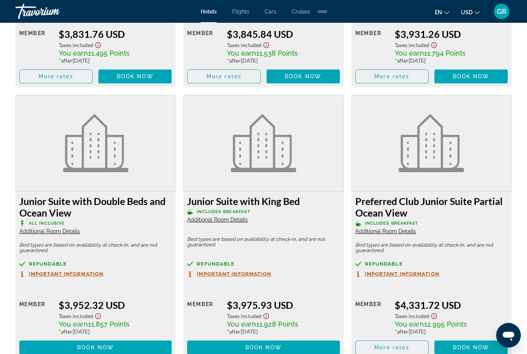
scroll to position [1669, 0]
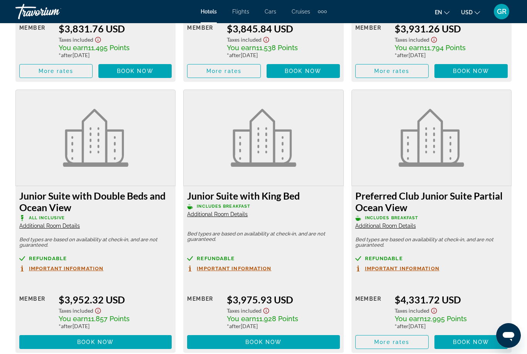
click at [381, 343] on span "Main content" at bounding box center [392, 342] width 73 height 19
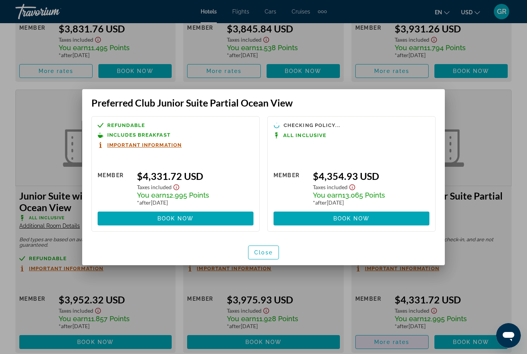
scroll to position [0, 0]
click at [257, 251] on span "Close" at bounding box center [263, 252] width 19 height 6
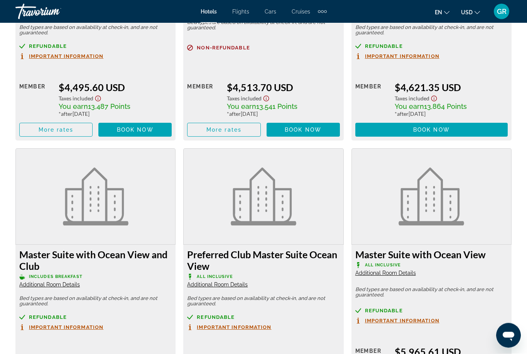
scroll to position [2163, 0]
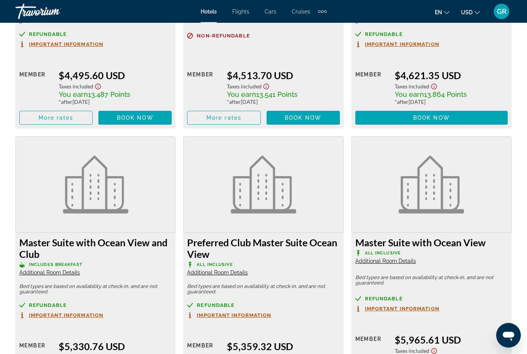
click at [463, 296] on div "Refundable" at bounding box center [431, 299] width 152 height 6
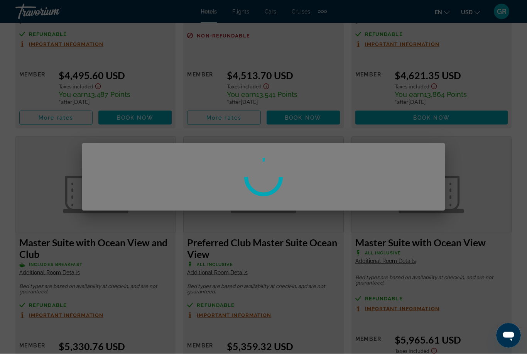
scroll to position [0, 0]
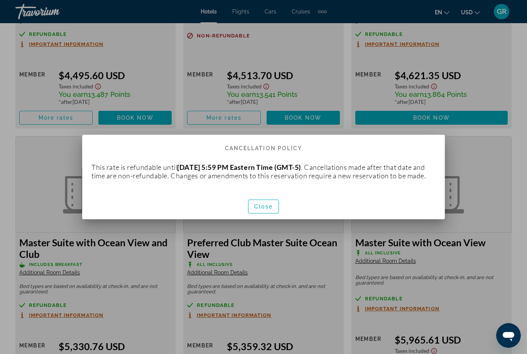
click at [454, 106] on div at bounding box center [263, 177] width 527 height 354
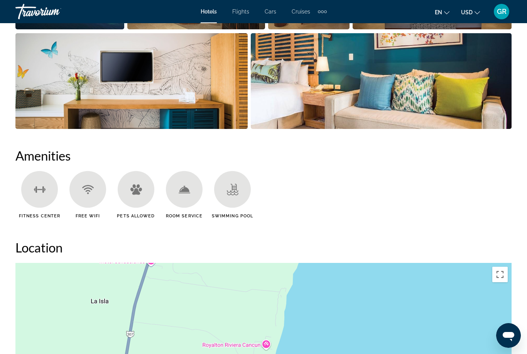
scroll to position [626, 0]
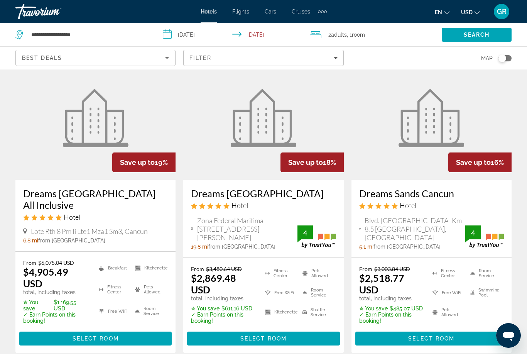
scroll to position [403, 0]
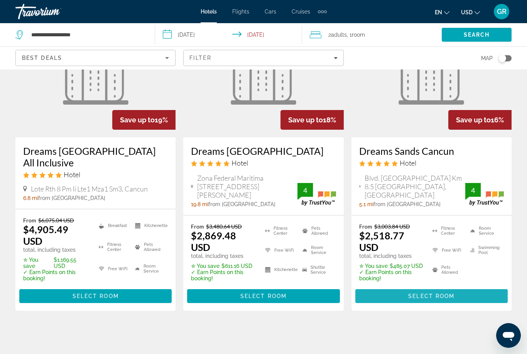
click at [419, 305] on span "Main content" at bounding box center [431, 296] width 152 height 19
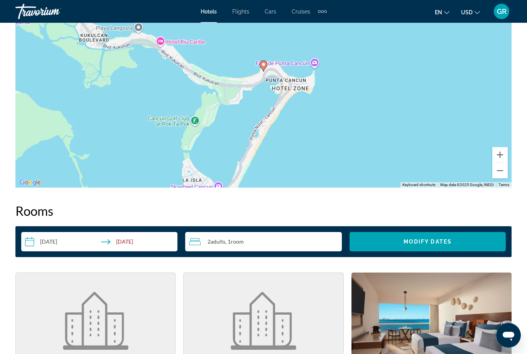
scroll to position [983, 0]
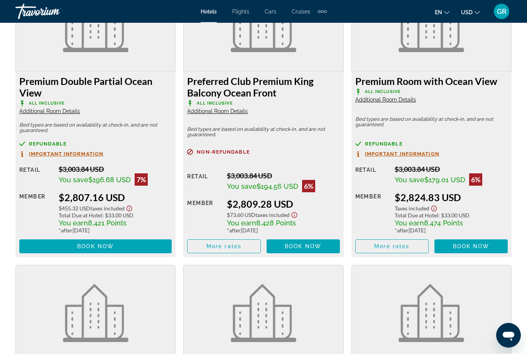
scroll to position [2111, 0]
